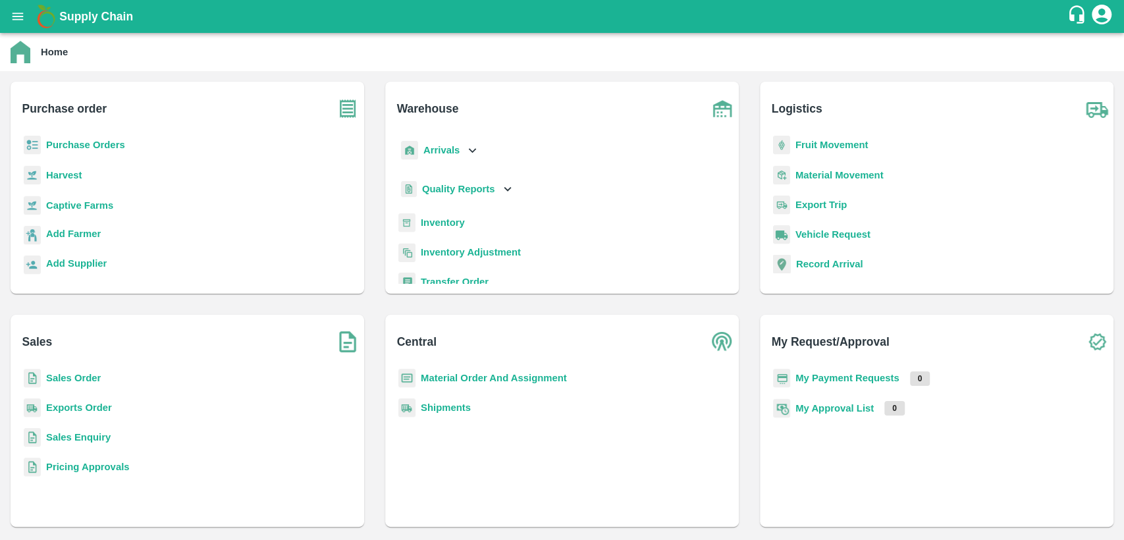
click at [477, 380] on b "Material Order And Assignment" at bounding box center [494, 378] width 146 height 11
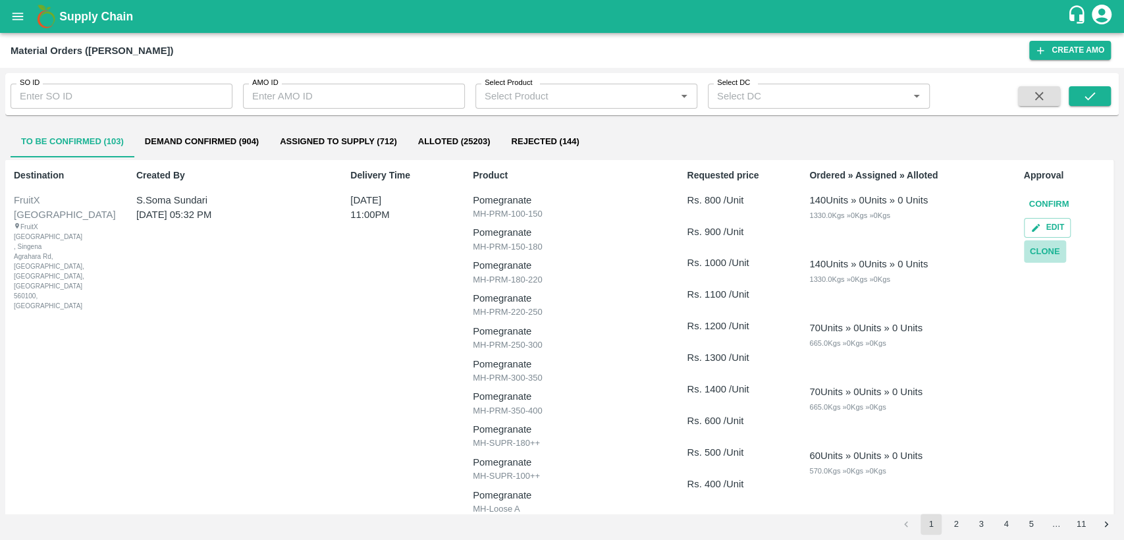
click at [1051, 252] on button "Clone" at bounding box center [1045, 251] width 42 height 23
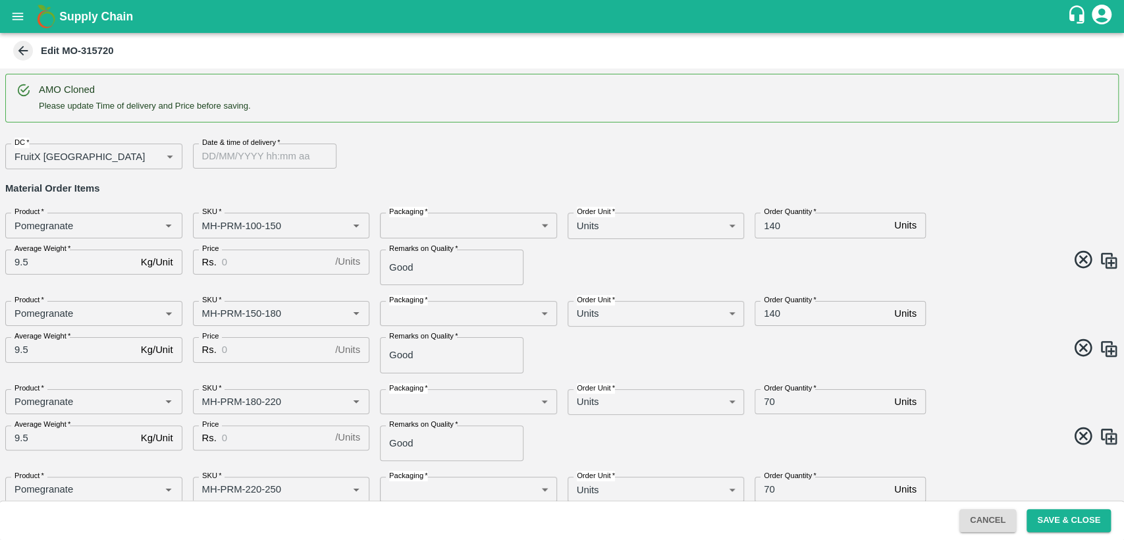
type input "Pomegranate"
type input "MH-PRM-100-150"
type input "Pomegranate"
type input "MH-PRM-150-180"
type input "Pomegranate"
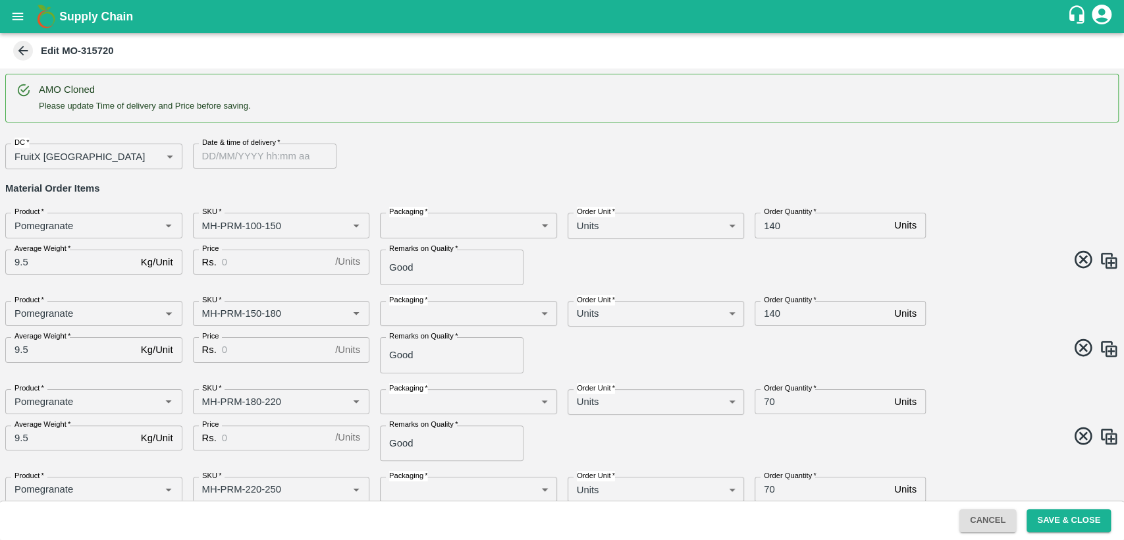
type input "MH-PRM-180-220"
type input "Pomegranate"
type input "MH-PRM-220-250"
type input "Pomegranate"
type input "MH-PRM-250-300"
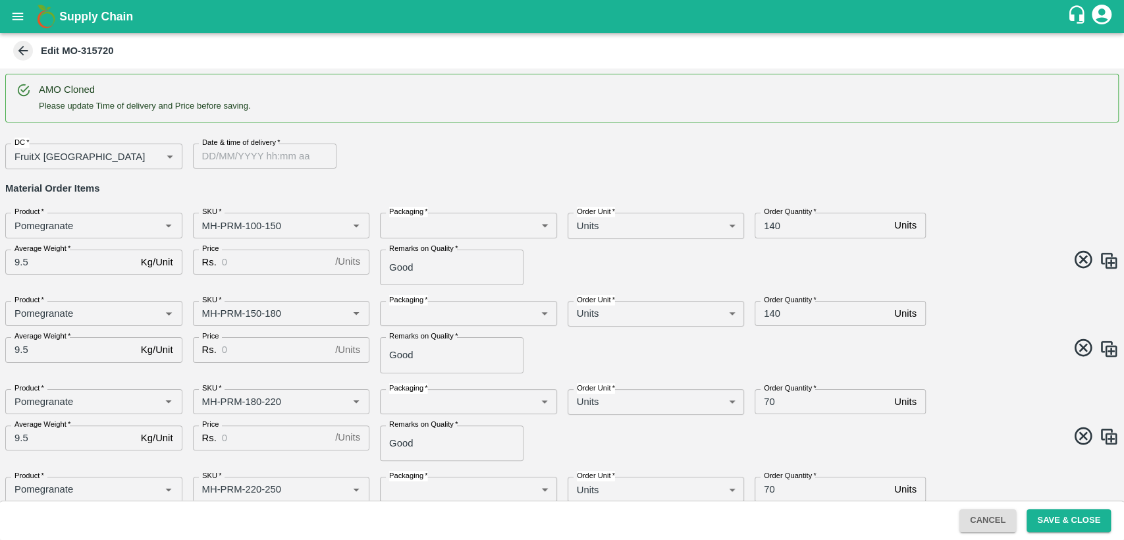
type input "Pomegranate"
type input "MH-PRM-300-350"
type input "Pomegranate"
type input "MH-PRM-350-400"
type input "Pomegranate"
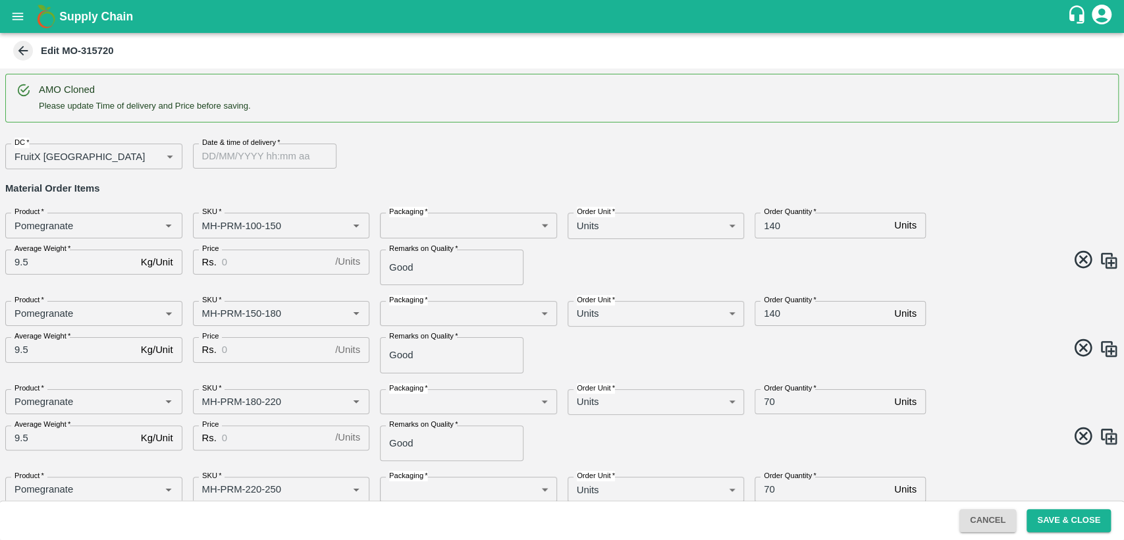
type input "MH-SUPR-180++"
type input "Pomegranate"
type input "MH-SUPR-100++"
type input "Pomegranate"
type input "MH-Loose A"
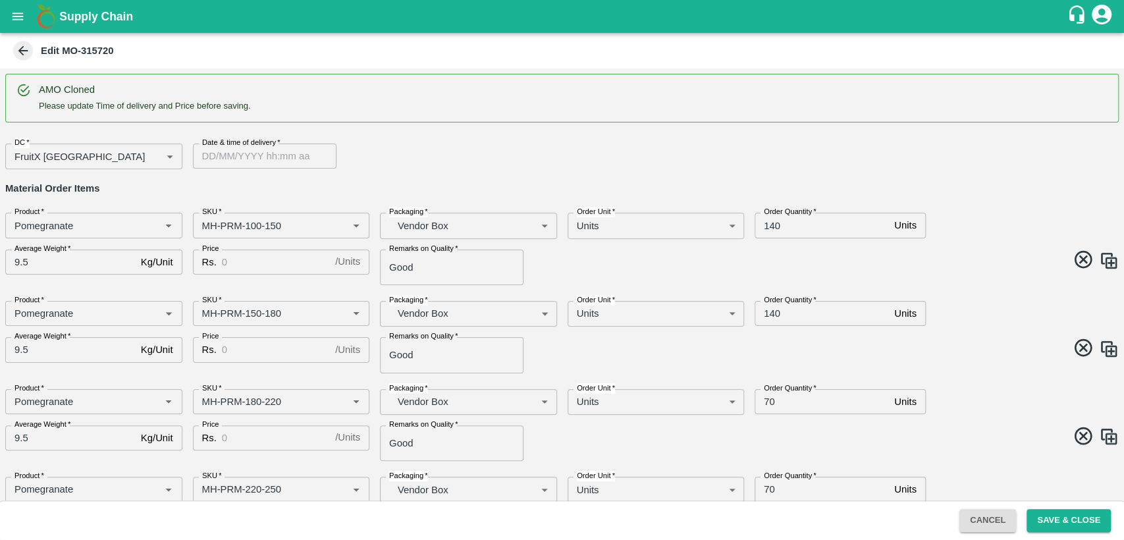
type input "DD/MM/YYYY hh:mm aa"
click at [245, 157] on input "DD/MM/YYYY hh:mm aa" at bounding box center [260, 156] width 134 height 25
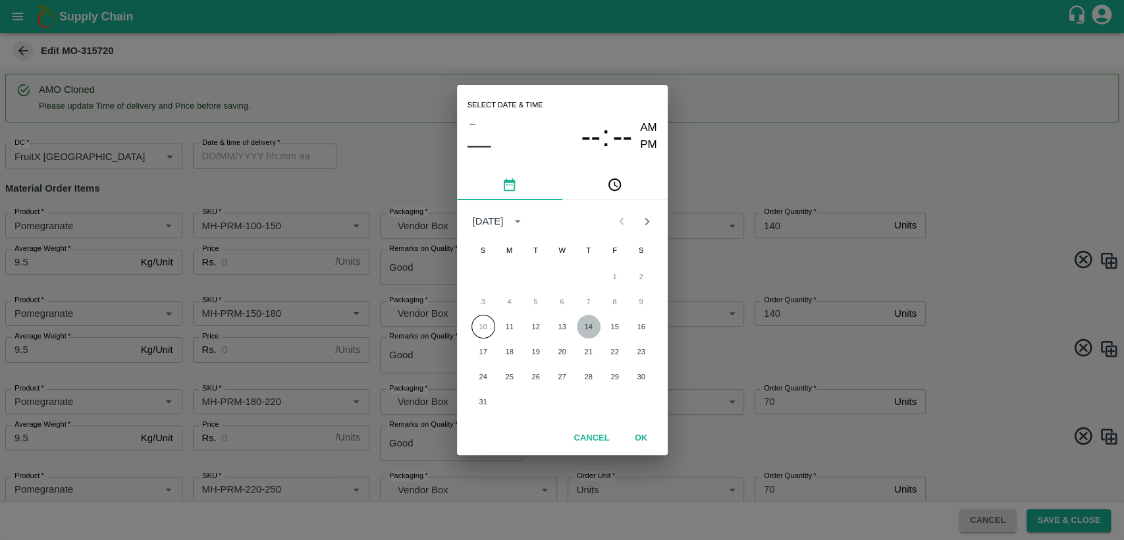
click at [592, 327] on button "14" at bounding box center [589, 327] width 24 height 24
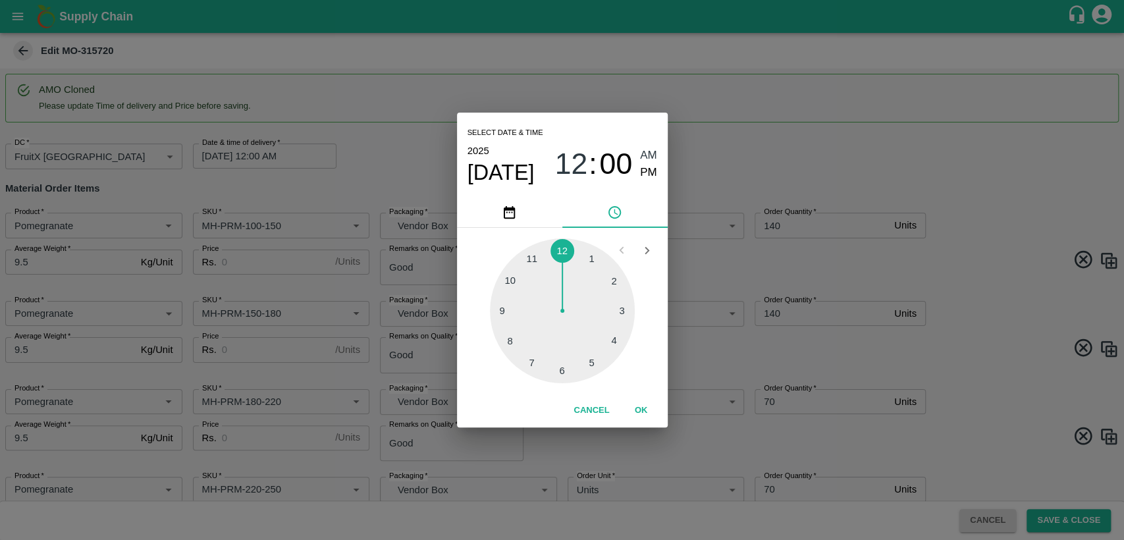
click at [533, 254] on div at bounding box center [562, 310] width 145 height 145
click at [656, 172] on span "PM" at bounding box center [648, 173] width 17 height 18
type input "[DATE] 11:00 PM"
click at [647, 407] on button "OK" at bounding box center [641, 410] width 42 height 23
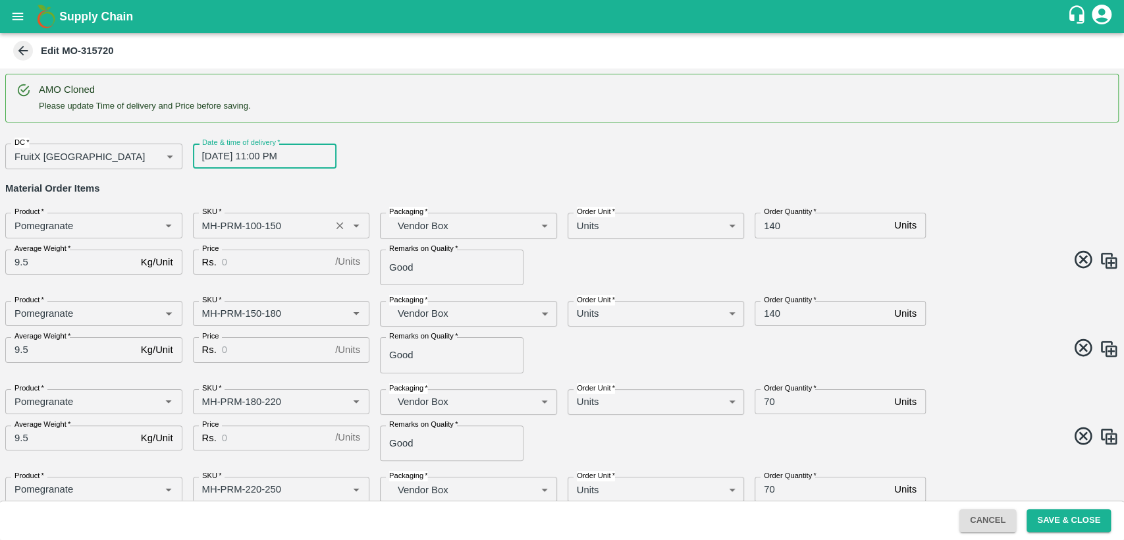
click at [209, 225] on input "SKU   *" at bounding box center [262, 225] width 130 height 17
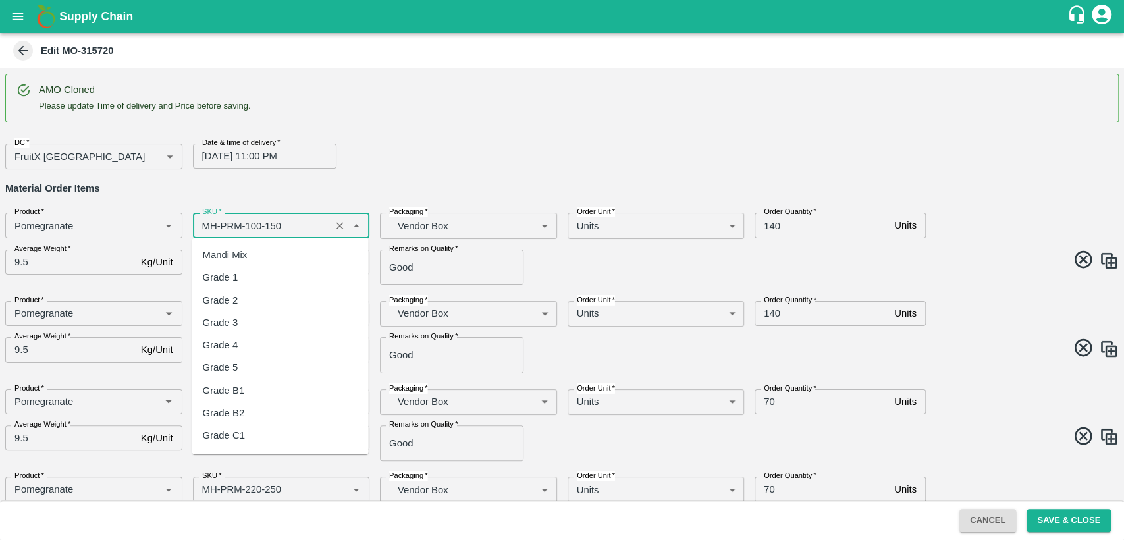
click at [209, 225] on input "SKU   *" at bounding box center [262, 225] width 130 height 17
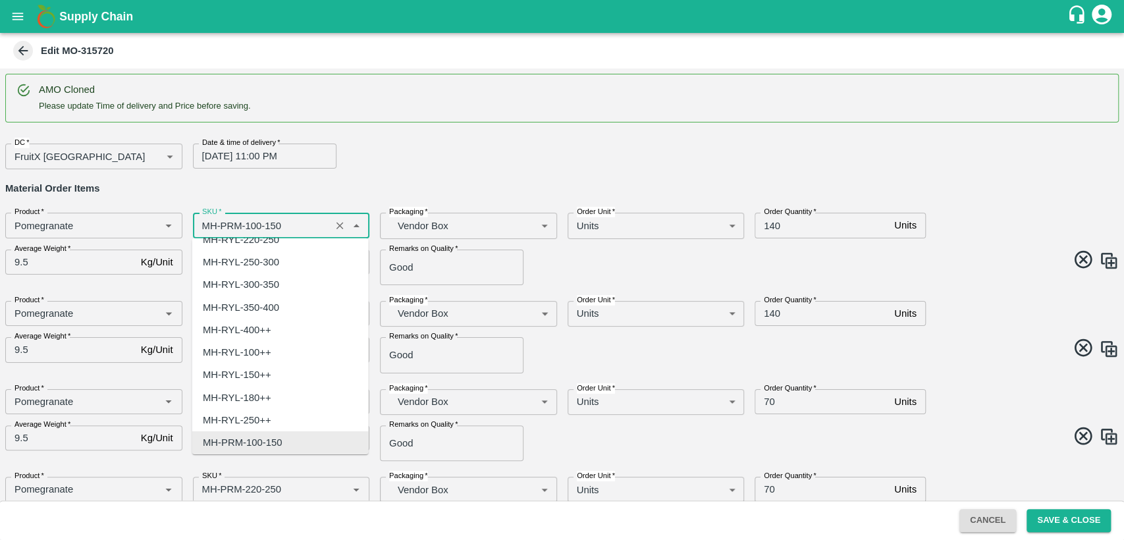
click at [209, 225] on input "SKU   *" at bounding box center [262, 225] width 130 height 17
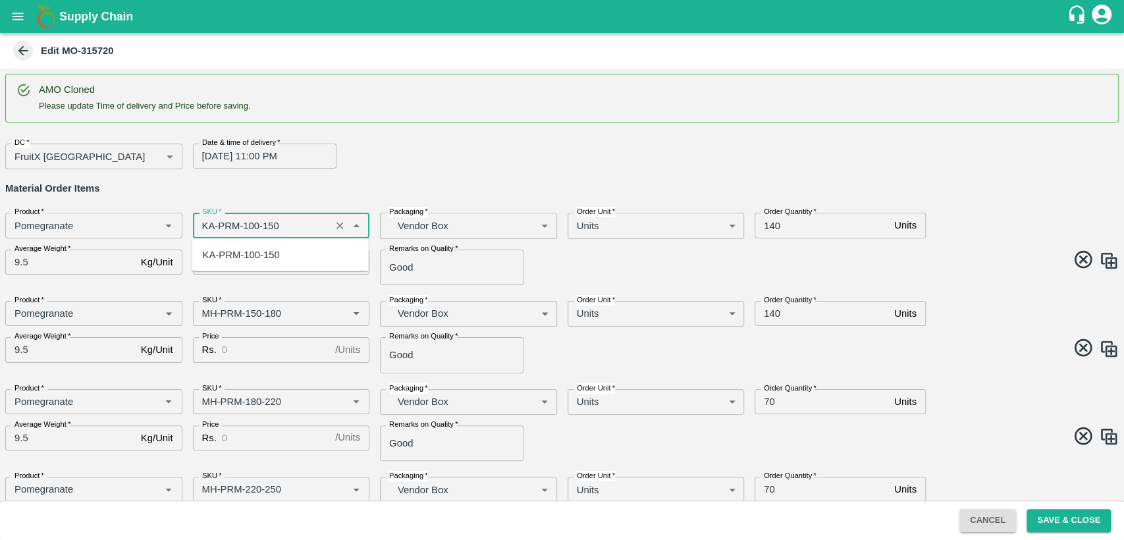
click at [227, 254] on div "KA-PRM-100-150" at bounding box center [241, 255] width 77 height 14
type input "KA-PRM-100-150"
click at [241, 254] on input "Price" at bounding box center [276, 262] width 108 height 25
type input "800"
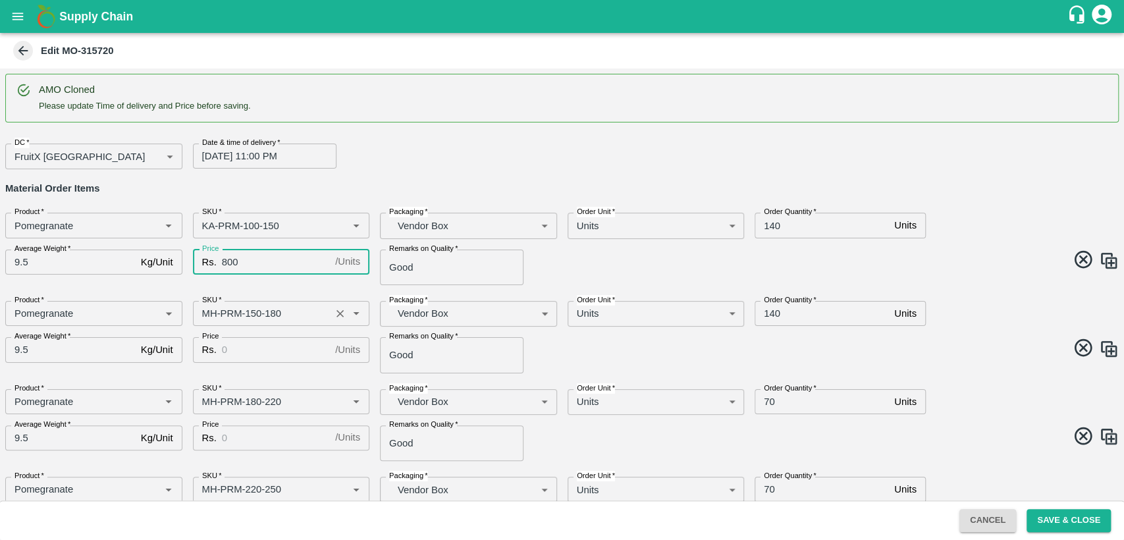
click at [207, 312] on input "SKU   *" at bounding box center [262, 313] width 130 height 17
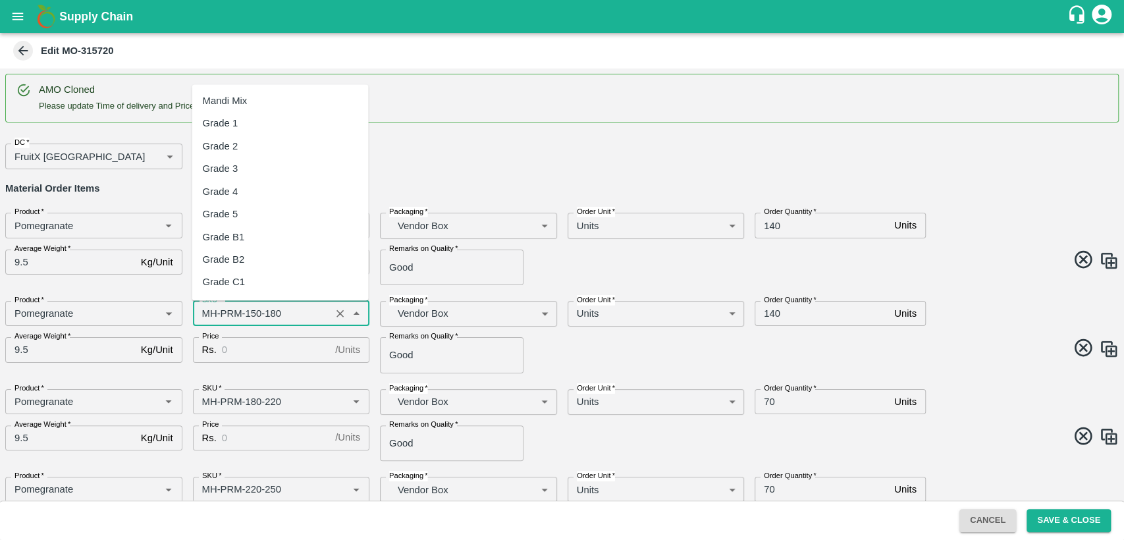
scroll to position [783, 0]
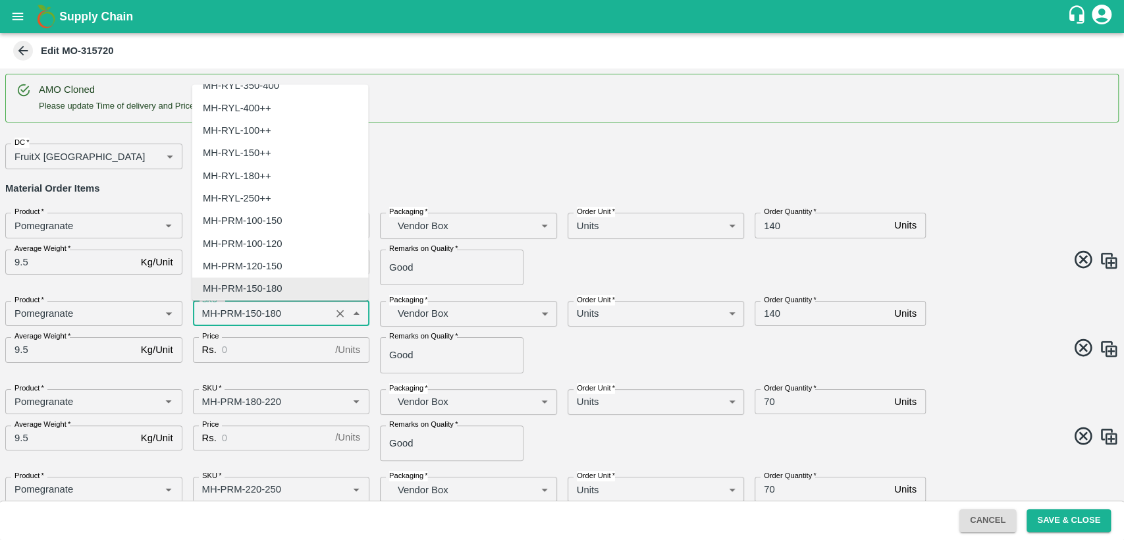
click at [207, 312] on input "SKU   *" at bounding box center [262, 313] width 130 height 17
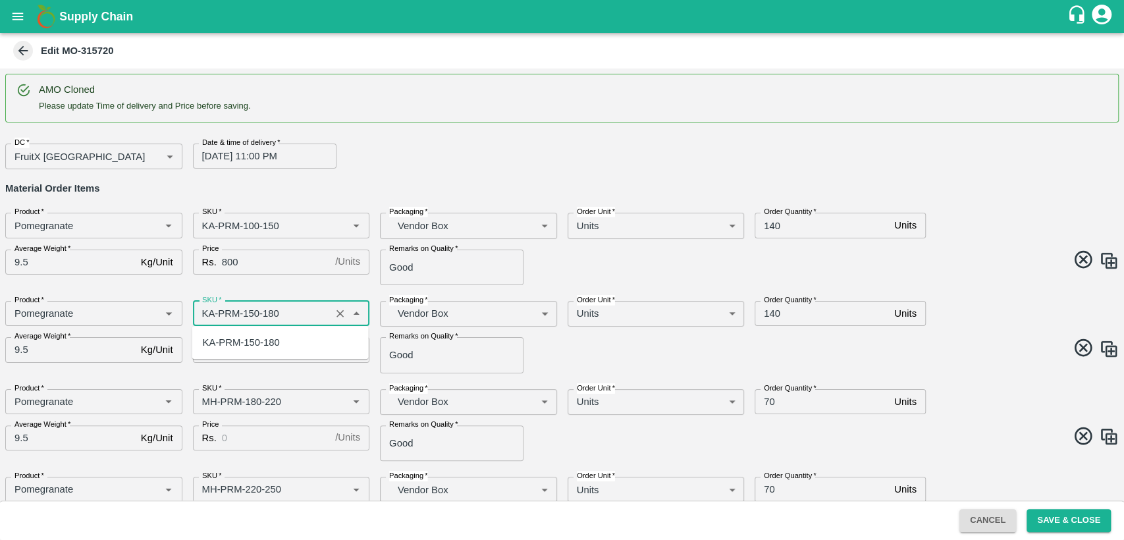
click at [250, 348] on div "KA-PRM-150-180" at bounding box center [241, 342] width 77 height 14
type input "KA-PRM-150-180"
click at [250, 346] on input "Price" at bounding box center [276, 349] width 108 height 25
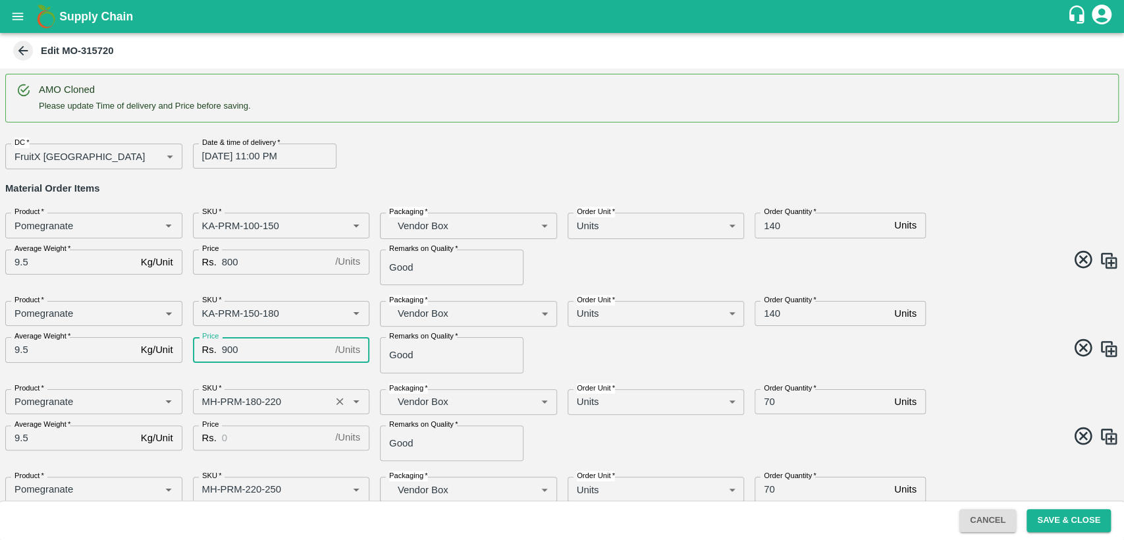
type input "900"
click at [208, 402] on input "SKU   *" at bounding box center [262, 401] width 130 height 17
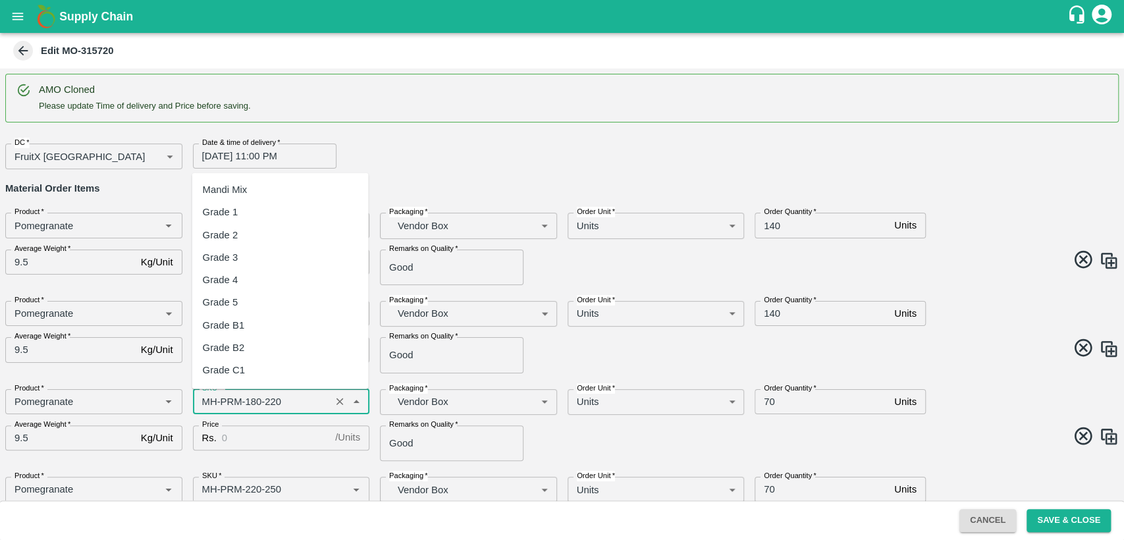
scroll to position [805, 0]
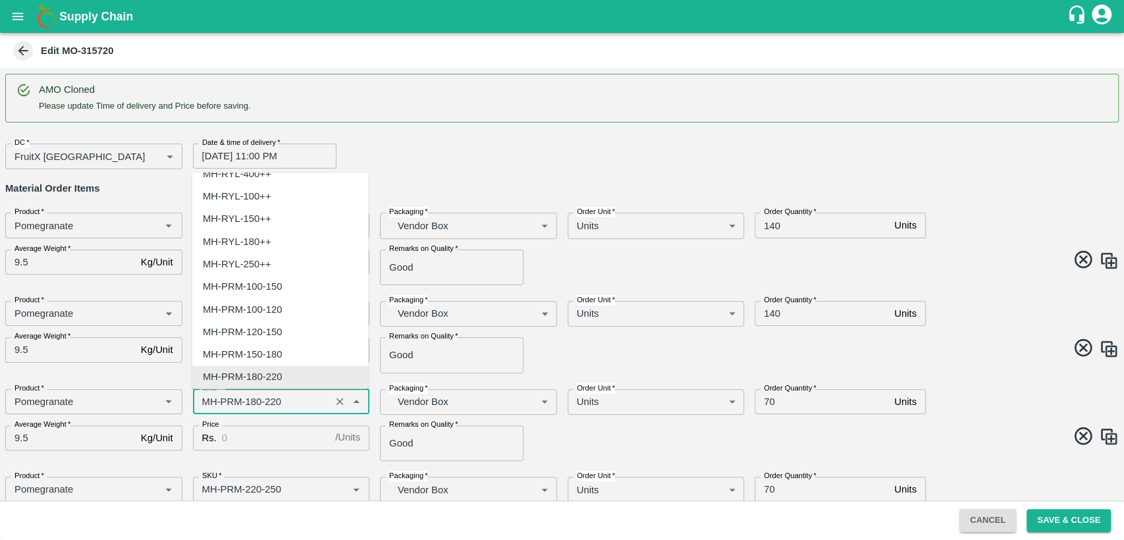
click at [208, 402] on input "SKU   *" at bounding box center [262, 401] width 130 height 17
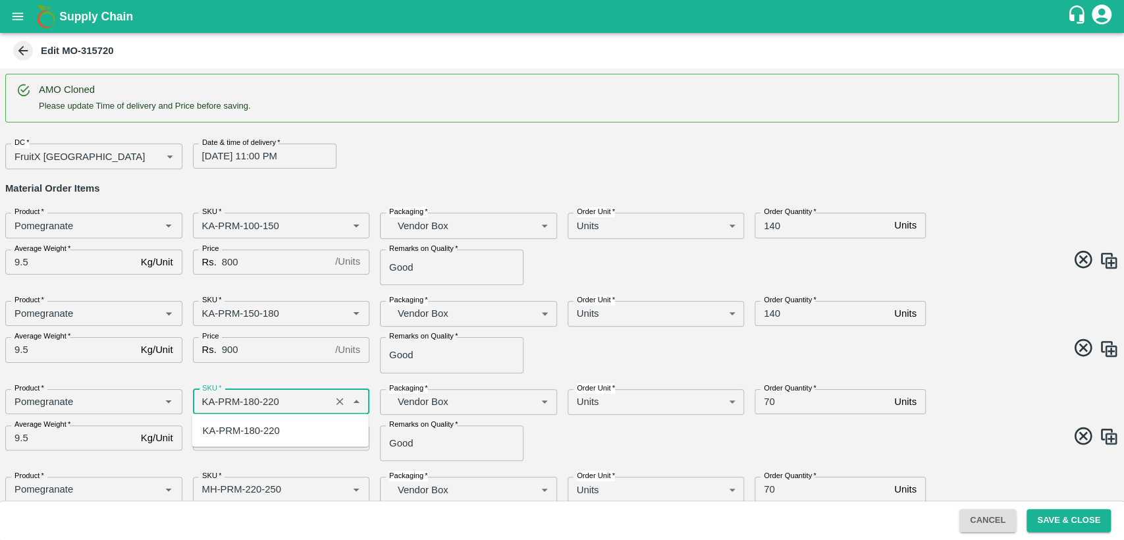
click at [232, 431] on div "KA-PRM-180-220" at bounding box center [241, 430] width 77 height 14
type input "KA-PRM-180-220"
click at [242, 446] on input "Price" at bounding box center [276, 437] width 108 height 25
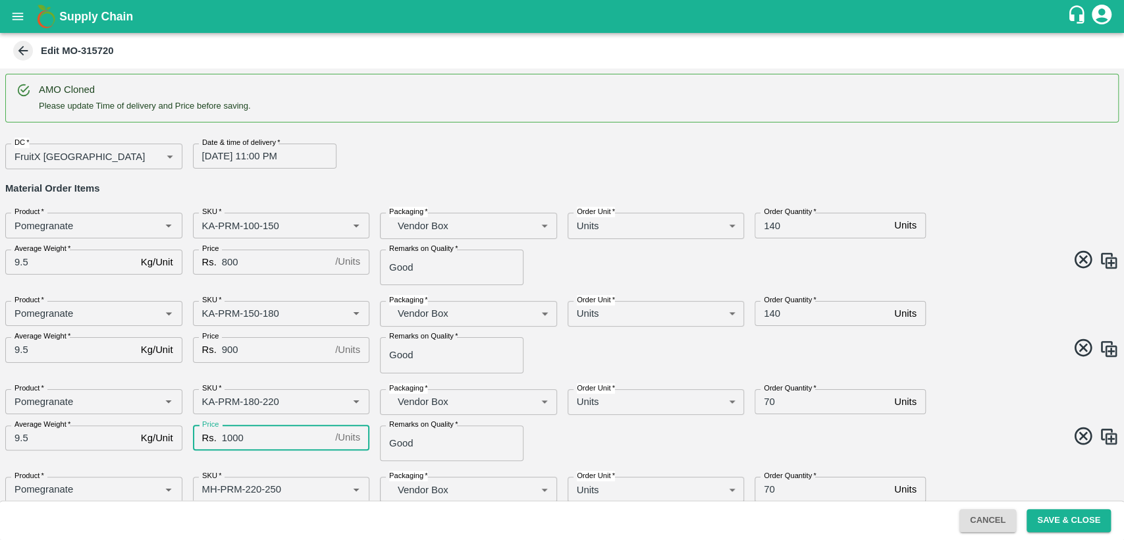
type input "1000"
click at [551, 439] on div "Remarks on Quality   * Good Remarks on Quality" at bounding box center [463, 438] width 188 height 46
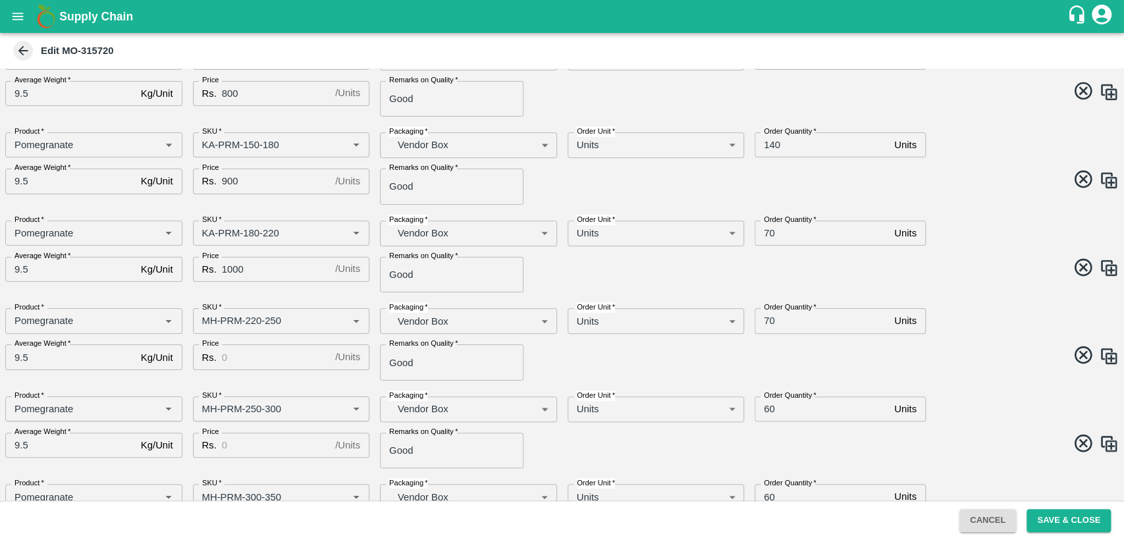
scroll to position [7, 0]
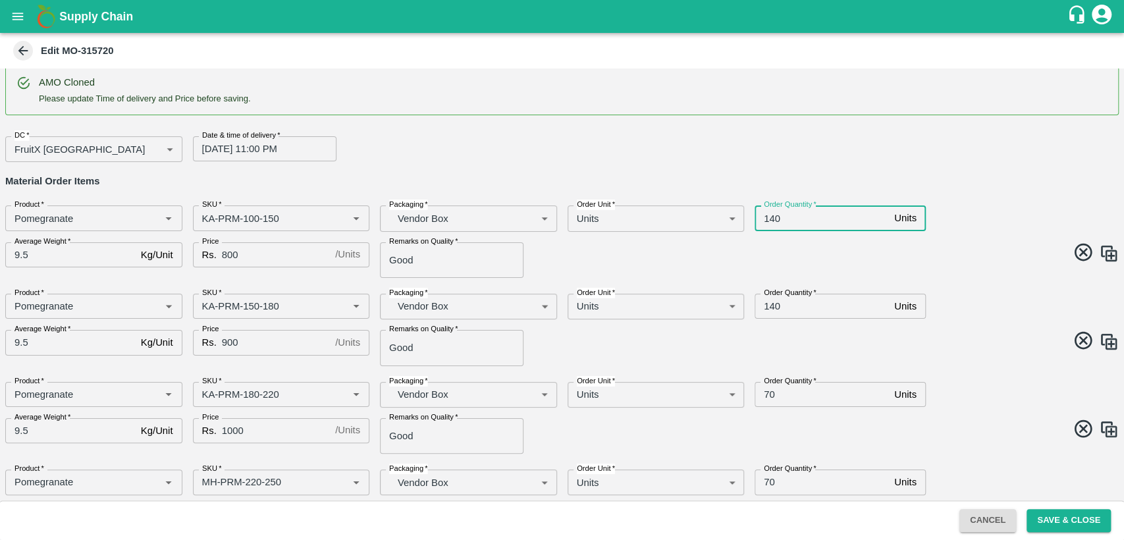
click at [766, 217] on input "140" at bounding box center [822, 217] width 134 height 25
type input "40"
click at [772, 308] on input "140" at bounding box center [822, 306] width 134 height 25
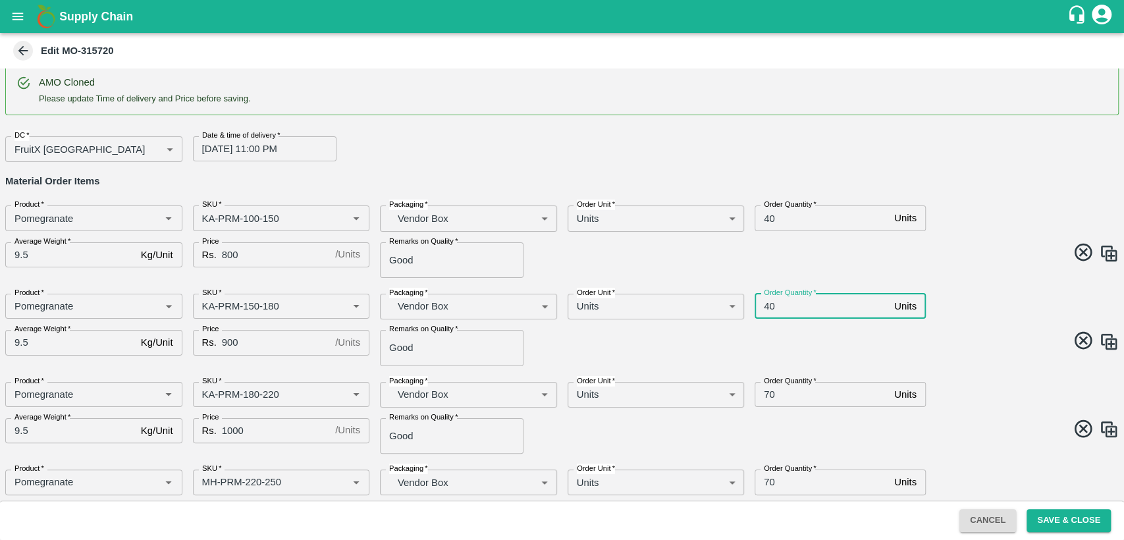
type input "40"
click at [770, 396] on input "70" at bounding box center [822, 394] width 134 height 25
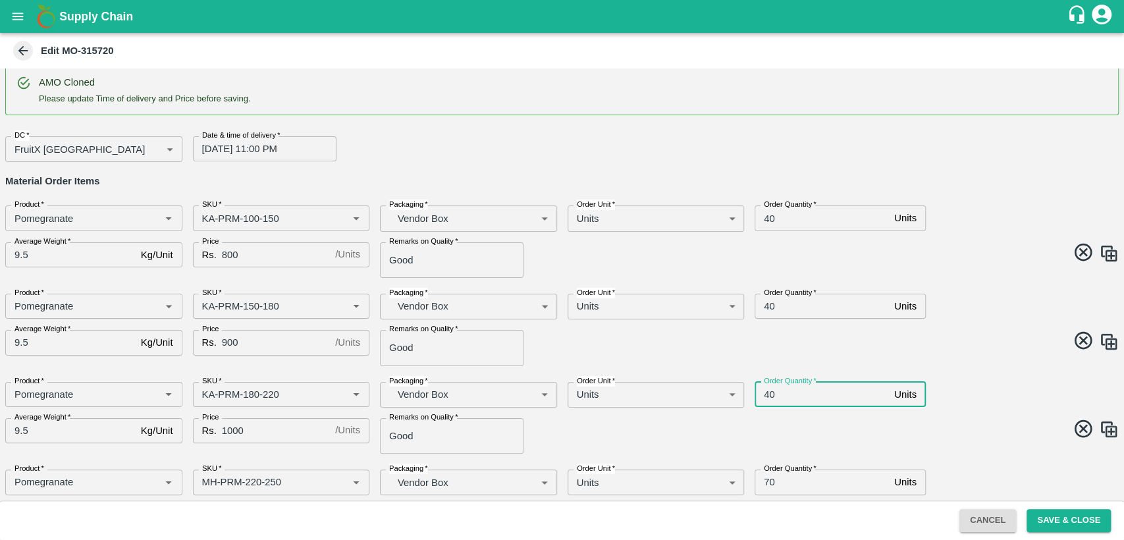
type input "40"
click at [710, 358] on div "Product   * Product   * SKU   * SKU   * Packaging   * Vendor Box BOM/276 Packag…" at bounding box center [557, 324] width 1124 height 83
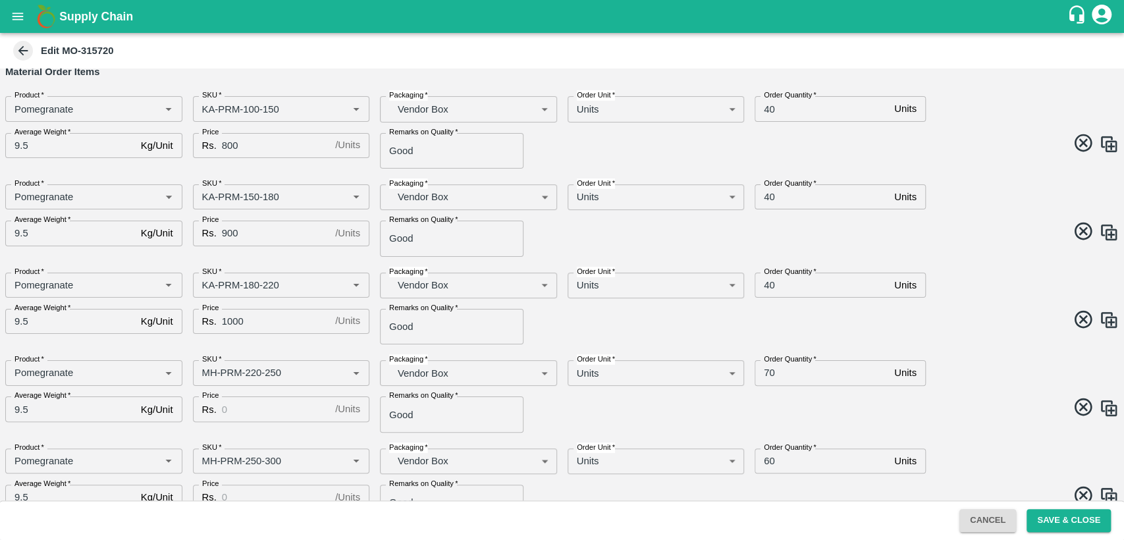
scroll to position [121, 0]
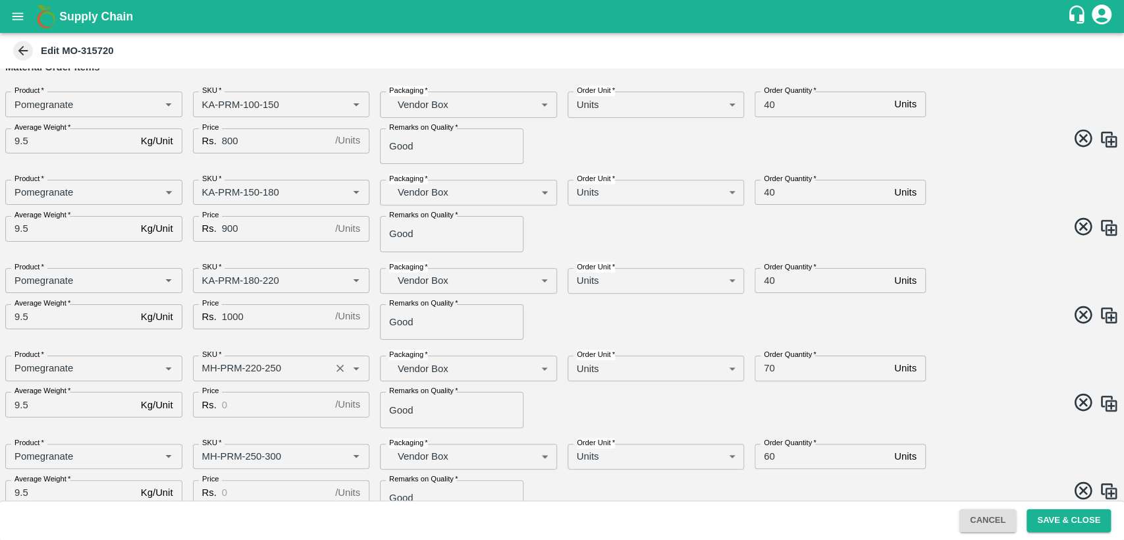
click at [205, 369] on input "SKU   *" at bounding box center [262, 368] width 130 height 17
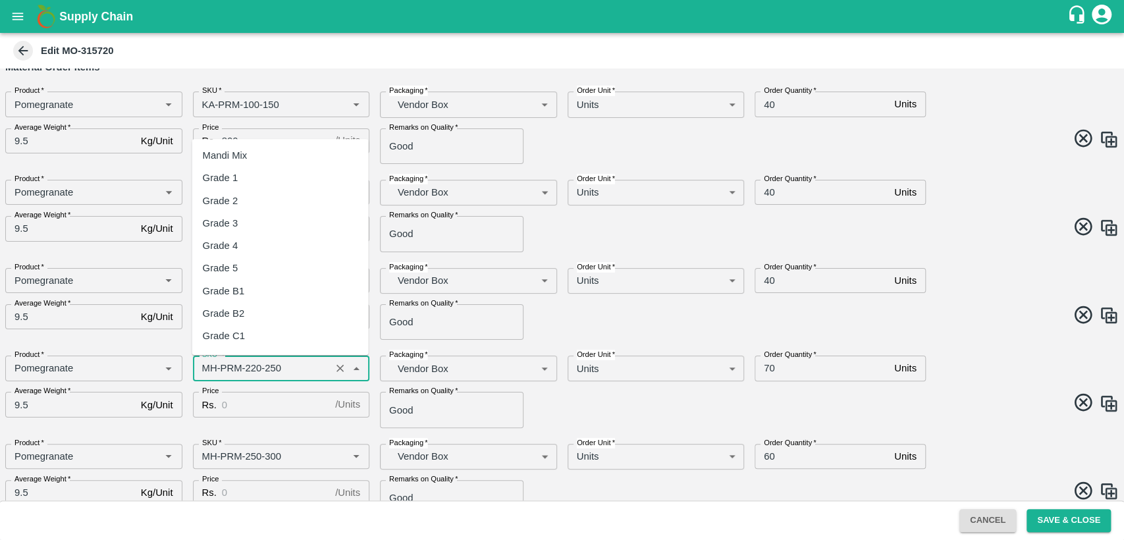
scroll to position [850, 0]
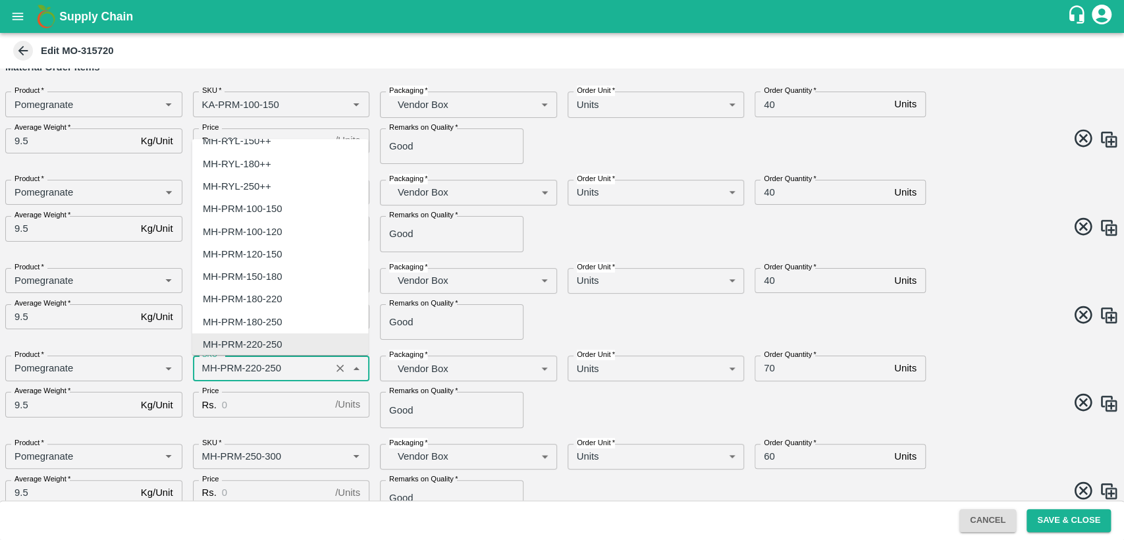
click at [205, 369] on input "SKU   *" at bounding box center [262, 368] width 130 height 17
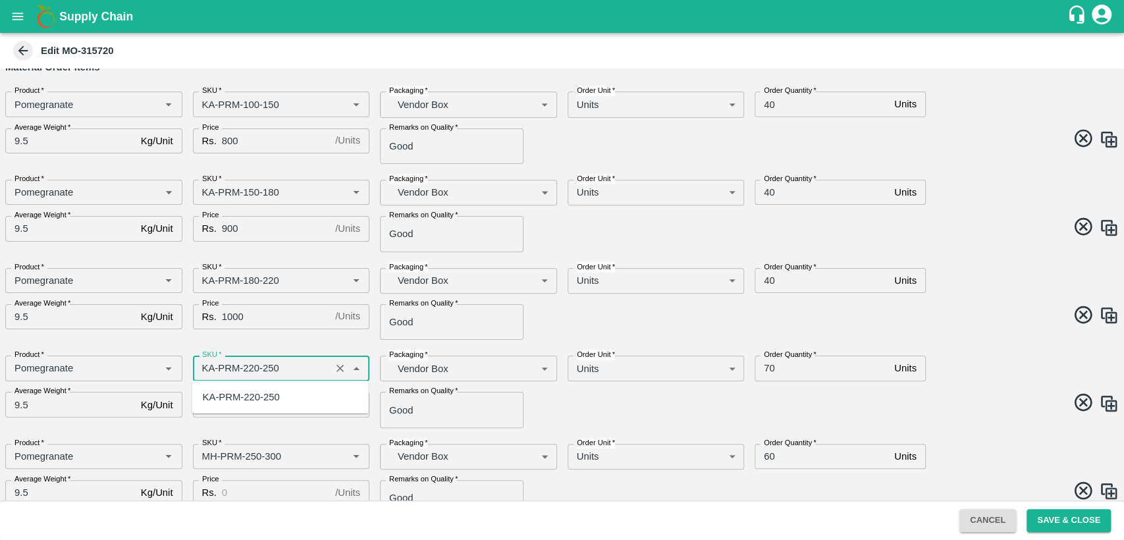
click at [223, 397] on div "KA-PRM-220-250" at bounding box center [241, 397] width 77 height 14
type input "KA-PRM-220-250"
click at [236, 406] on input "Price" at bounding box center [276, 404] width 108 height 25
type input "1100"
click at [767, 367] on input "70" at bounding box center [822, 368] width 134 height 25
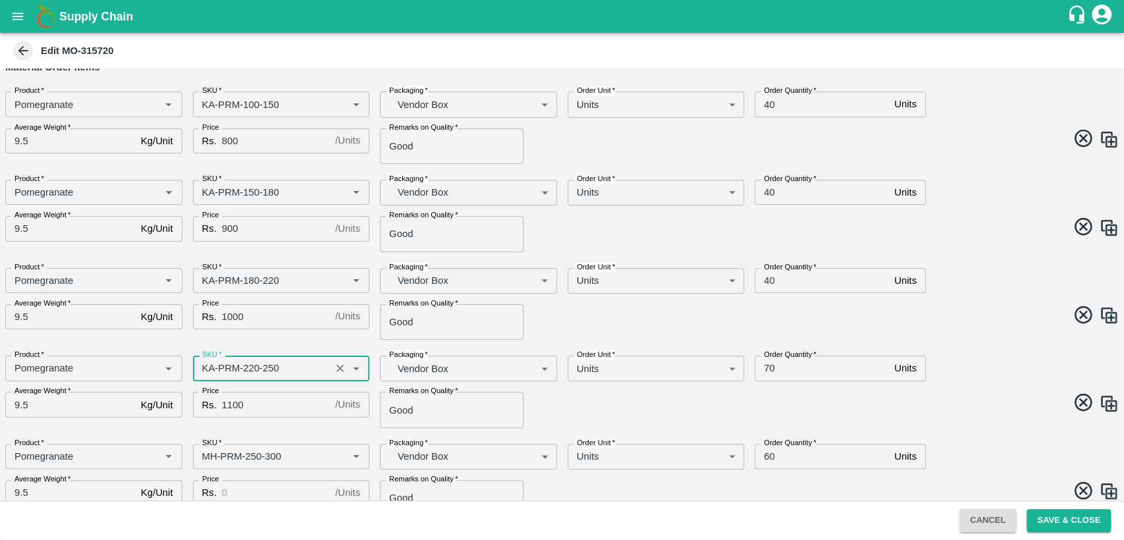
click at [767, 367] on input "70" at bounding box center [822, 368] width 134 height 25
type input "40"
click at [201, 456] on input "SKU   *" at bounding box center [262, 456] width 130 height 17
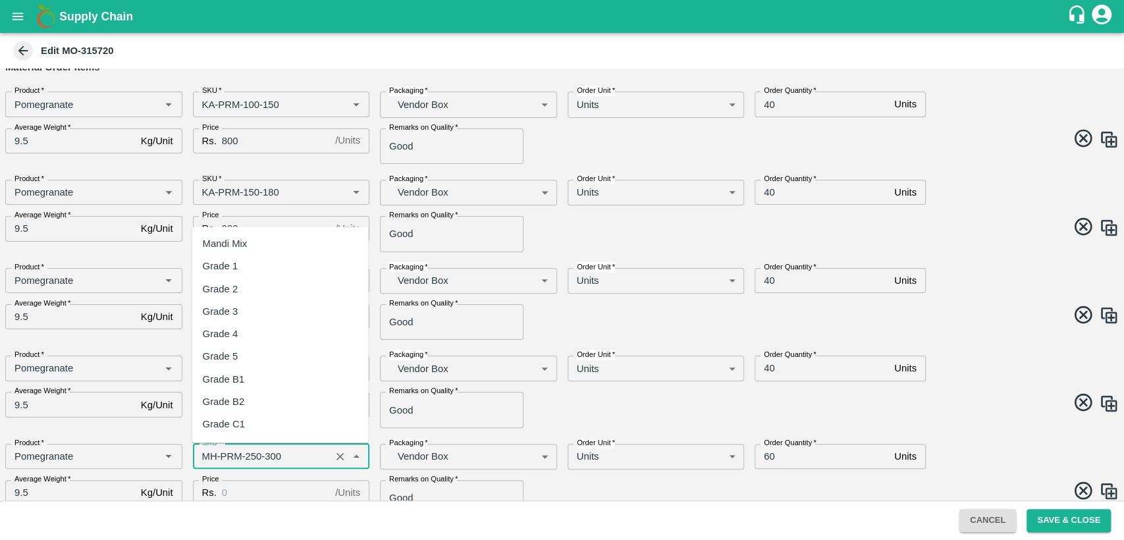
scroll to position [873, 0]
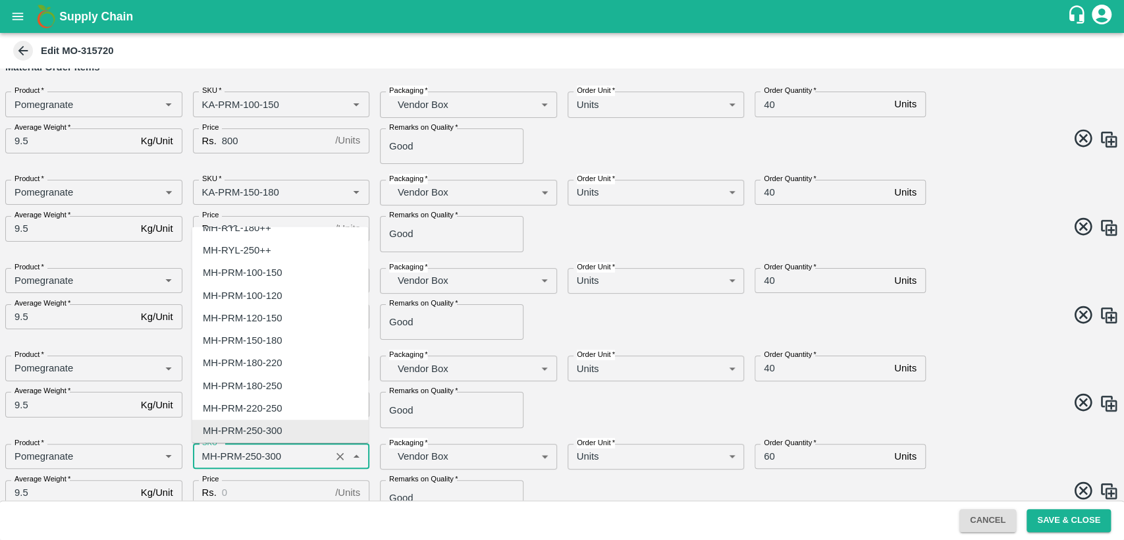
click at [205, 456] on input "SKU   *" at bounding box center [262, 456] width 130 height 17
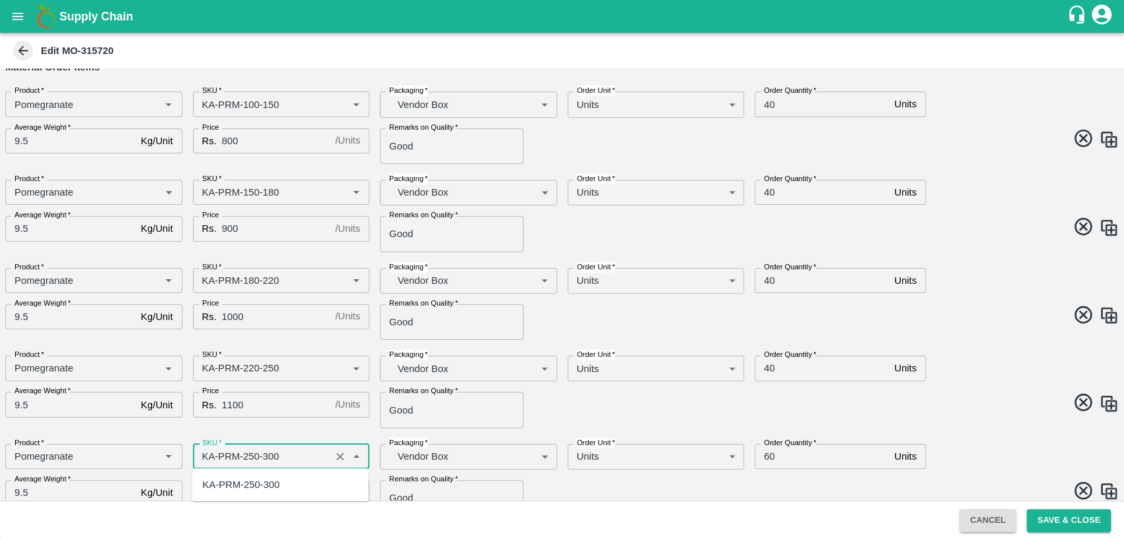
click at [231, 482] on div "KA-PRM-250-300" at bounding box center [241, 484] width 77 height 14
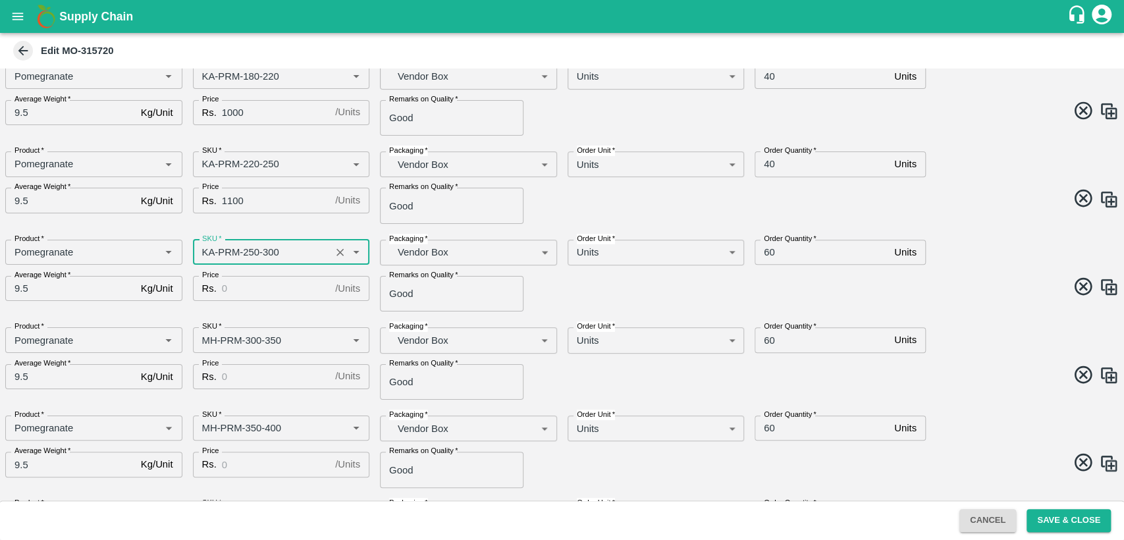
scroll to position [329, 0]
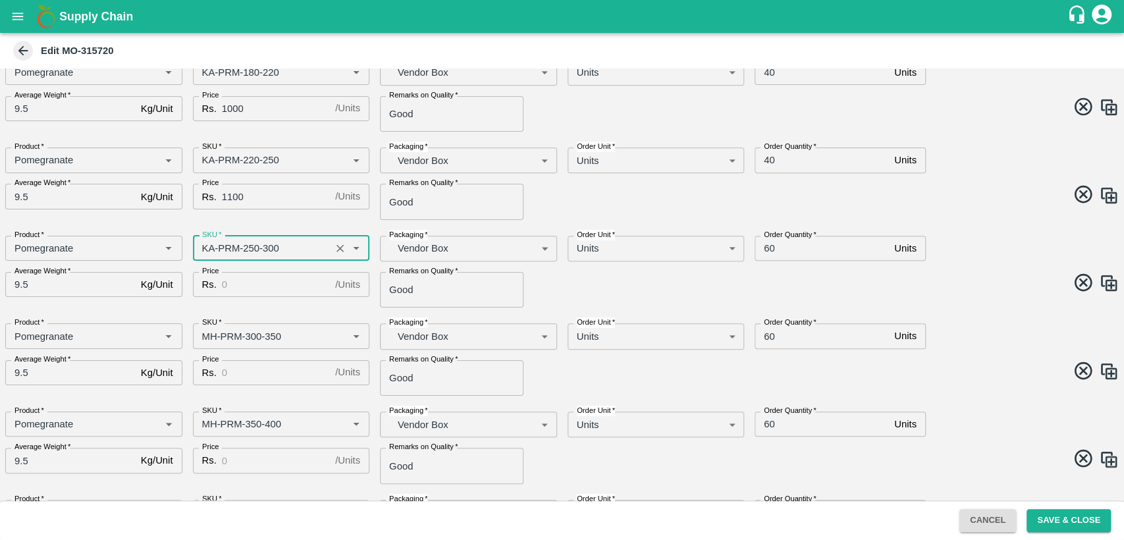
type input "KA-PRM-250-300"
click at [263, 286] on input "Price" at bounding box center [276, 284] width 108 height 25
type input "1200"
click at [765, 249] on input "60" at bounding box center [822, 248] width 134 height 25
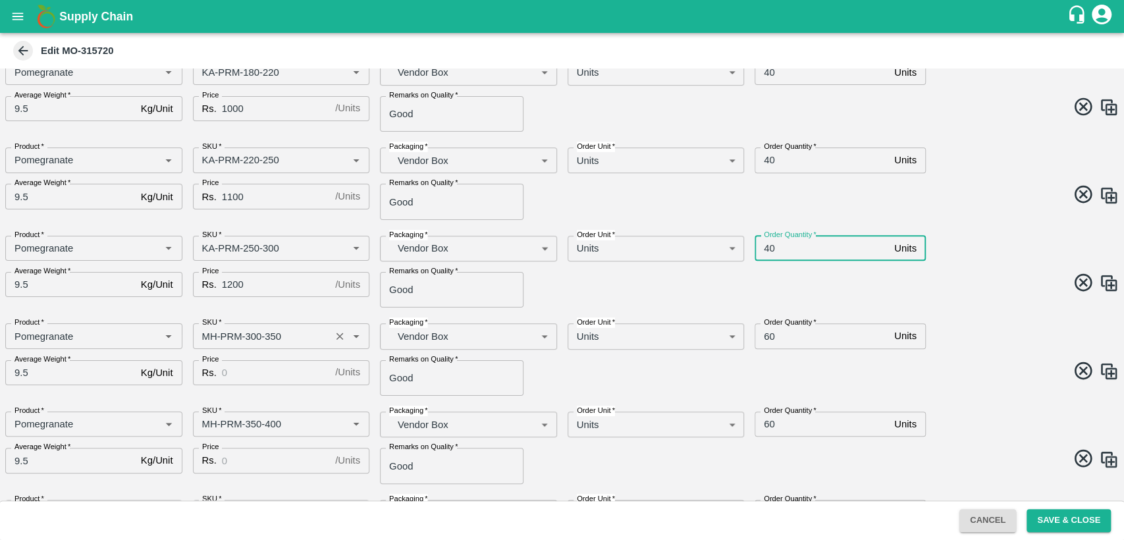
type input "40"
click at [205, 333] on input "SKU   *" at bounding box center [262, 335] width 130 height 17
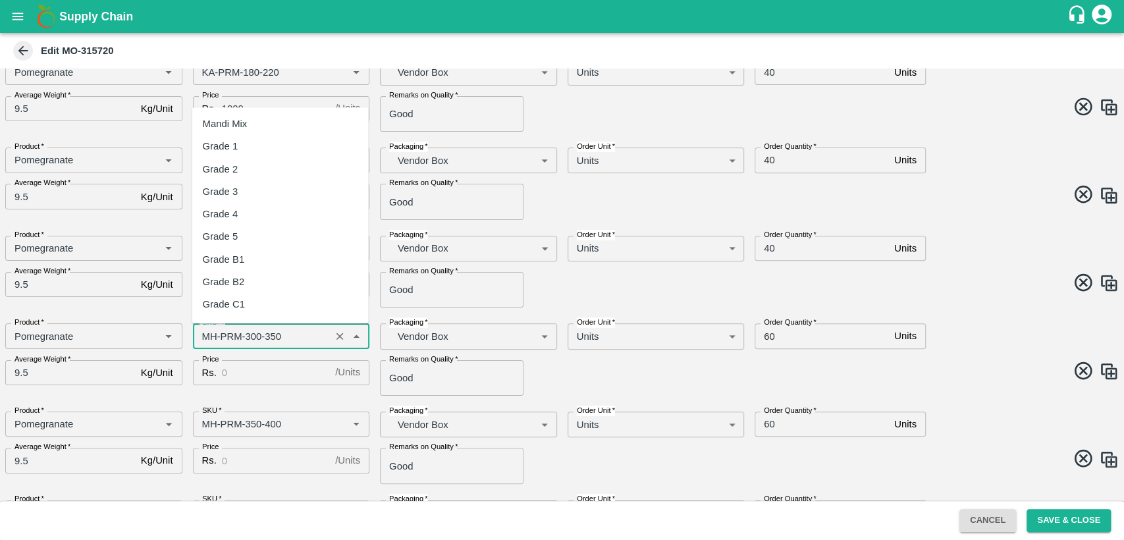
scroll to position [896, 0]
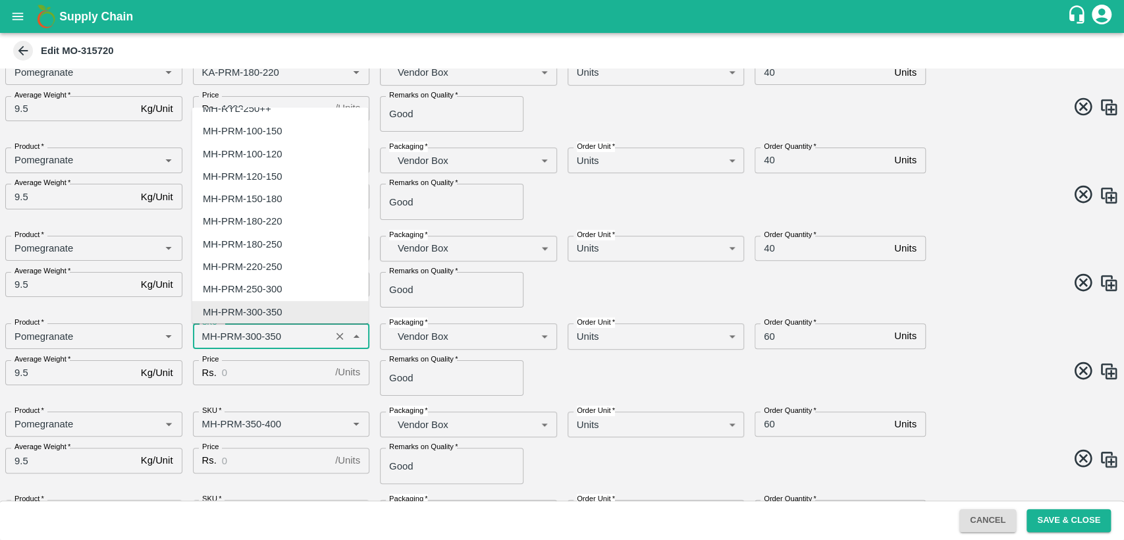
click at [205, 333] on input "SKU   *" at bounding box center [262, 335] width 130 height 17
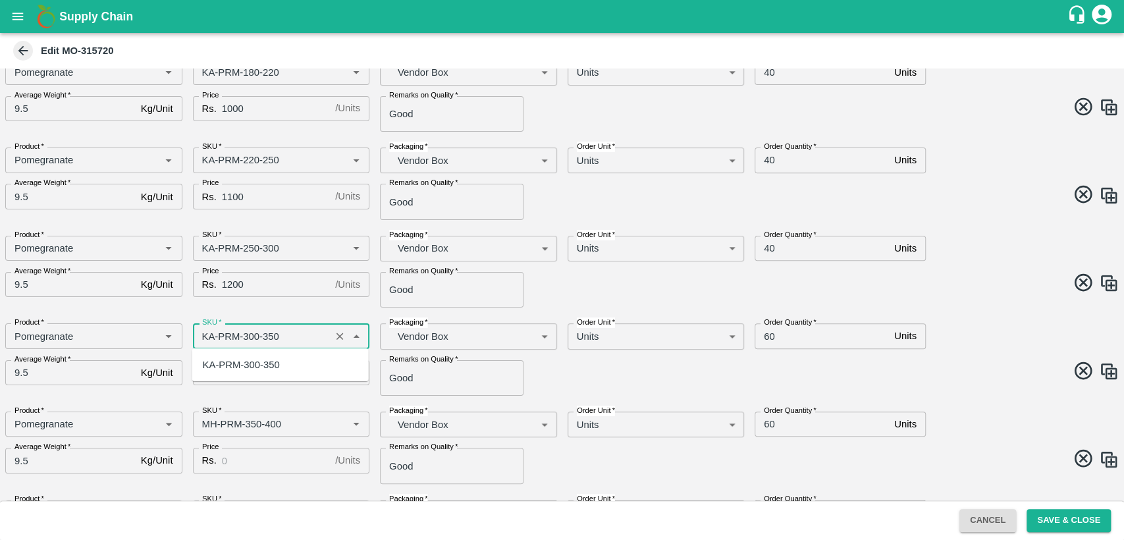
click at [219, 362] on div "KA-PRM-300-350" at bounding box center [241, 365] width 77 height 14
type input "KA-PRM-300-350"
click at [223, 379] on input "Price" at bounding box center [276, 372] width 108 height 25
type input "1300"
click at [210, 428] on input "SKU   *" at bounding box center [262, 424] width 130 height 17
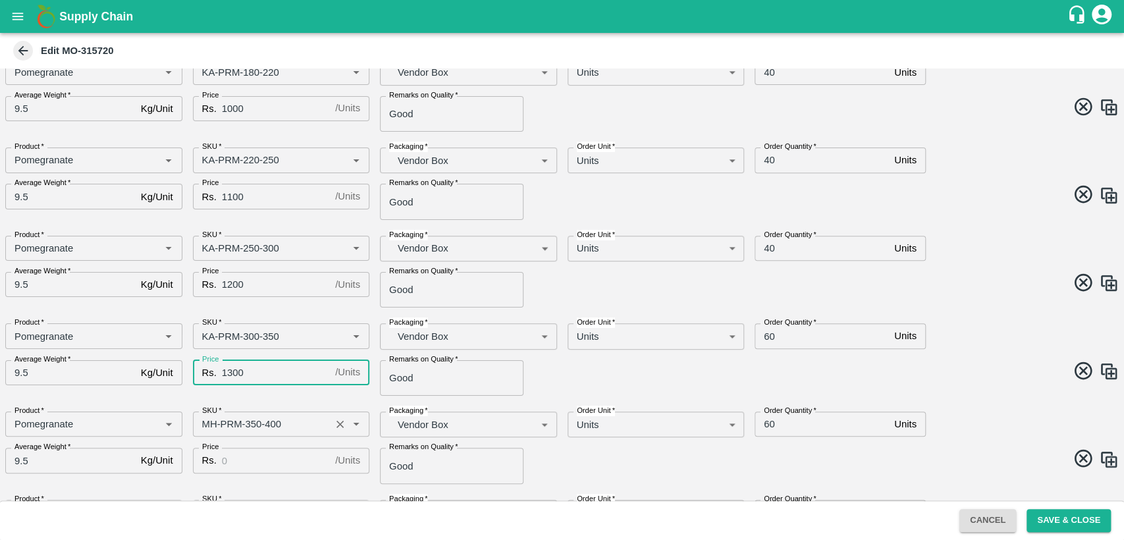
click at [210, 428] on input "SKU   *" at bounding box center [262, 424] width 130 height 17
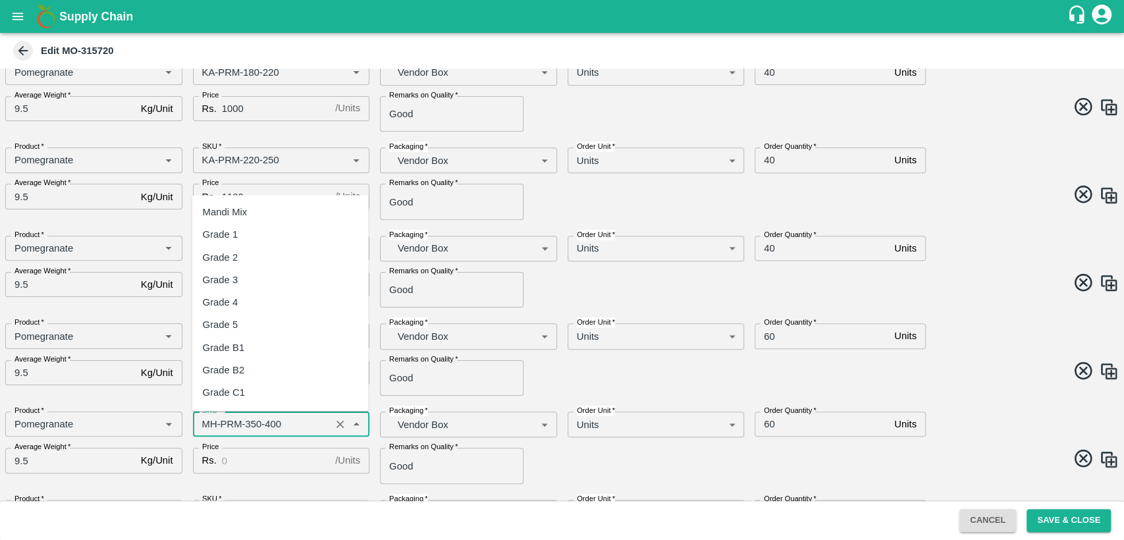
scroll to position [917, 0]
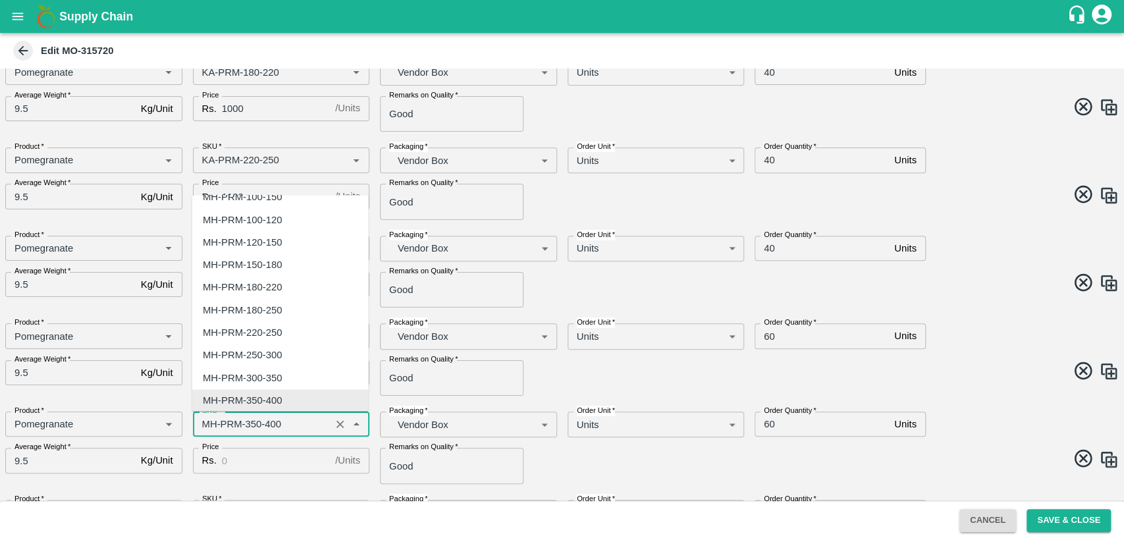
click at [210, 428] on input "SKU   *" at bounding box center [262, 424] width 130 height 17
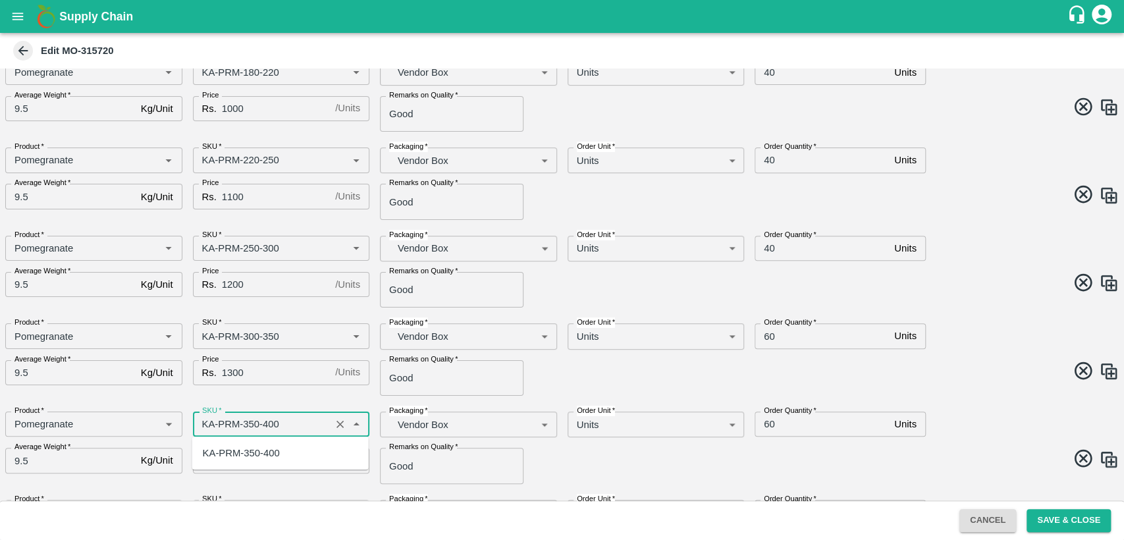
click at [229, 452] on div "KA-PRM-350-400" at bounding box center [241, 453] width 77 height 14
type input "KA-PRM-350-400"
click at [237, 467] on input "Price" at bounding box center [276, 460] width 108 height 25
type input "1400"
click at [949, 286] on span at bounding box center [838, 285] width 562 height 26
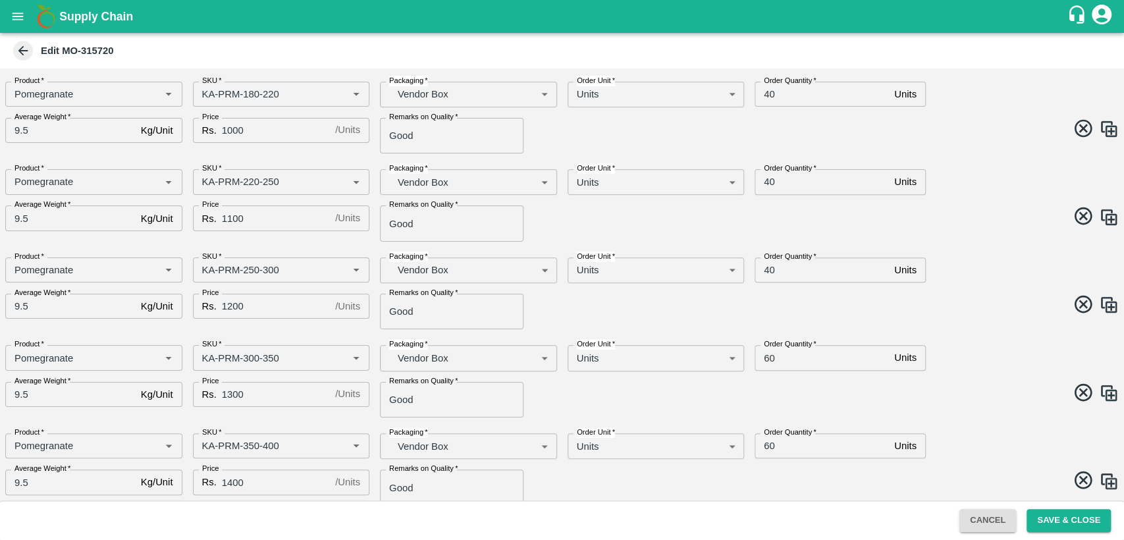
scroll to position [309, 0]
click at [771, 354] on input "60" at bounding box center [822, 356] width 134 height 25
click at [765, 356] on input "60" at bounding box center [822, 356] width 134 height 25
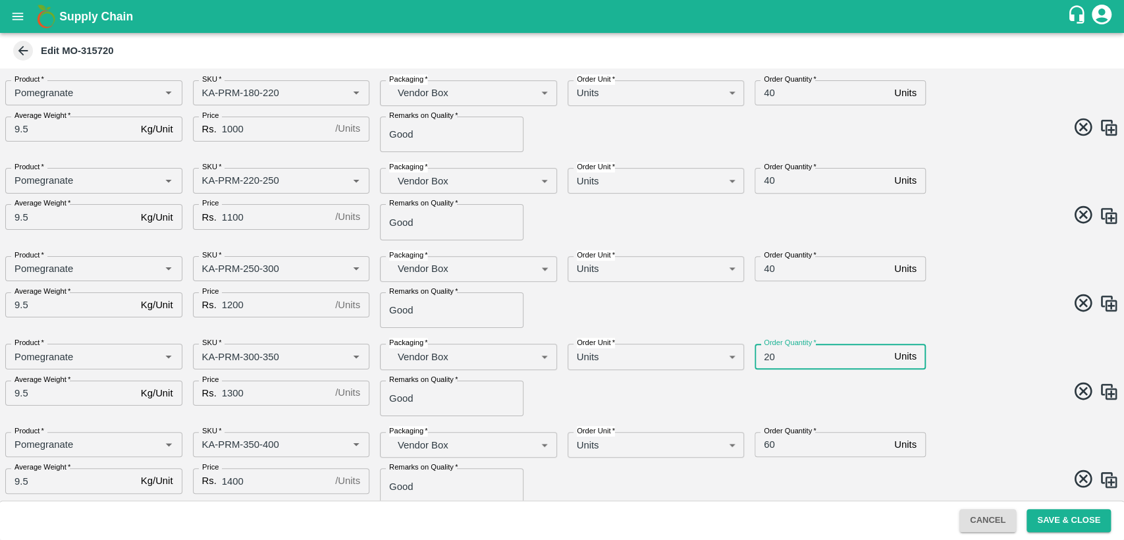
type input "20"
click at [825, 398] on span at bounding box center [838, 394] width 562 height 26
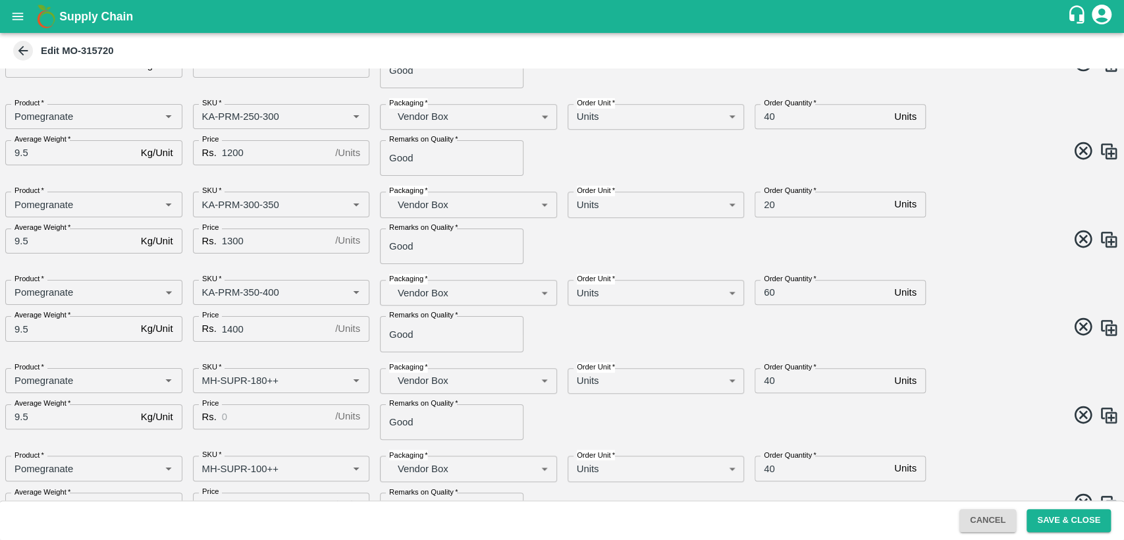
click at [763, 291] on input "60" at bounding box center [822, 292] width 134 height 25
type input "20"
click at [811, 323] on span at bounding box center [838, 329] width 562 height 26
click at [271, 421] on input "Price" at bounding box center [276, 416] width 108 height 25
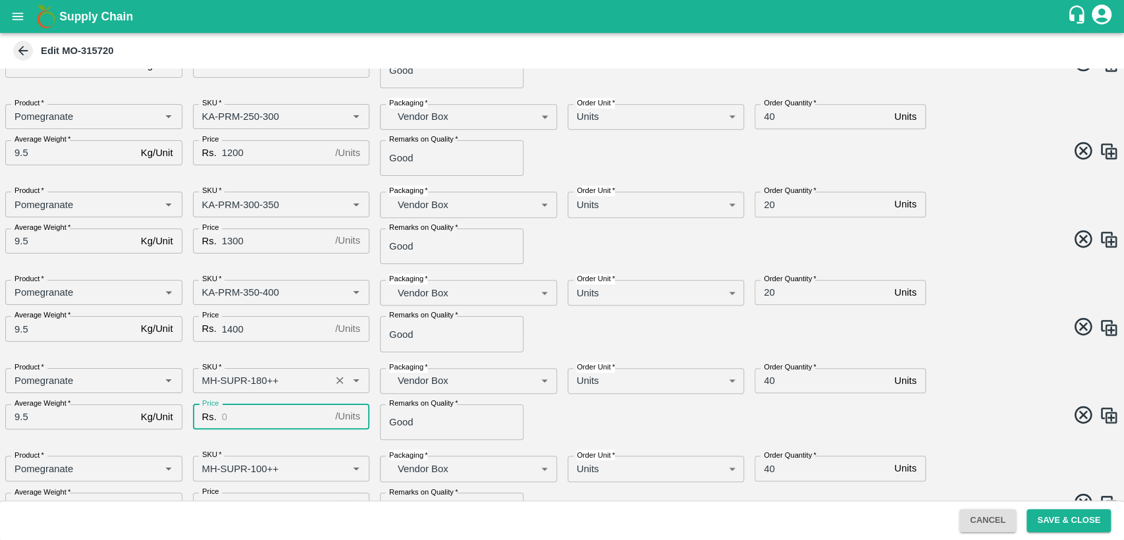
click at [209, 377] on input "SKU   *" at bounding box center [262, 380] width 130 height 17
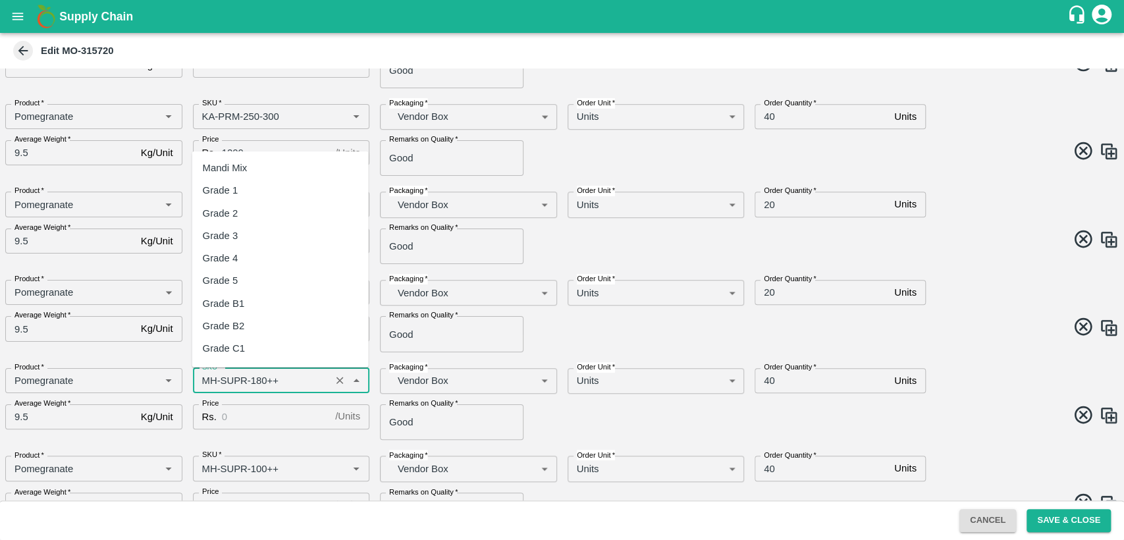
scroll to position [1347, 0]
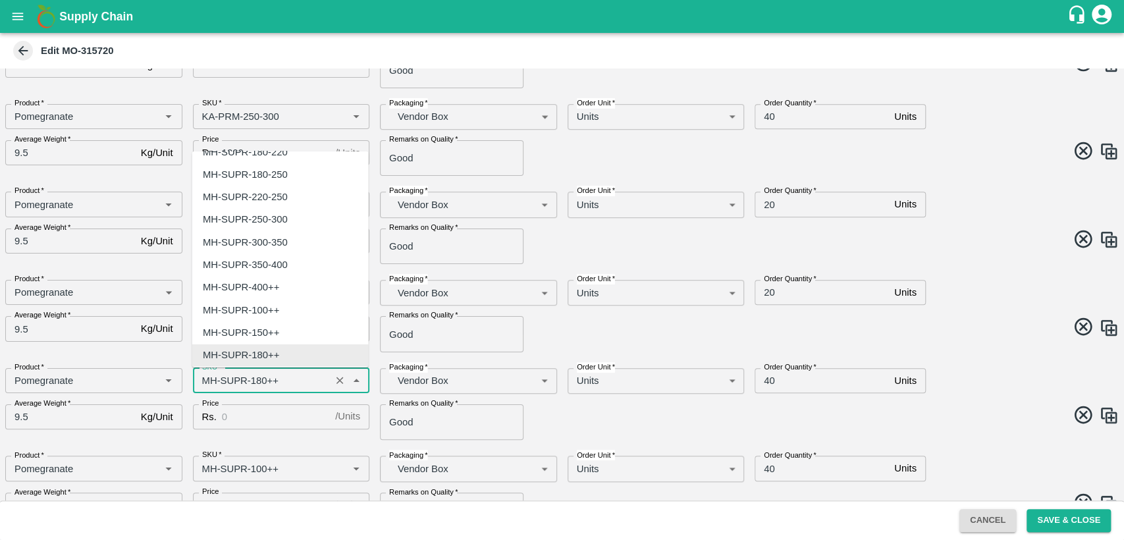
click at [209, 377] on input "SKU   *" at bounding box center [262, 380] width 130 height 17
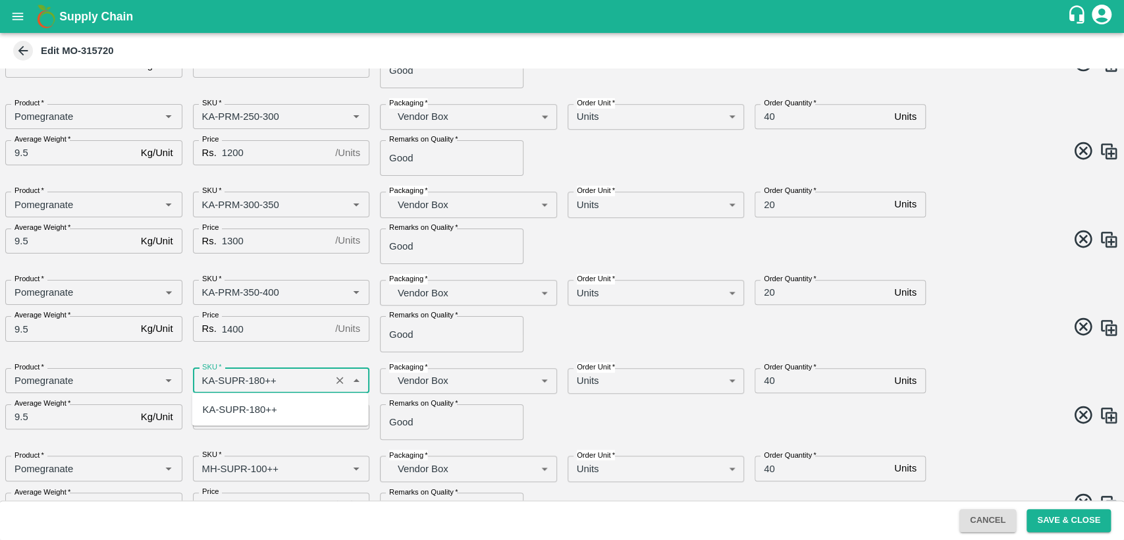
click at [222, 408] on div "KA-SUPR-180++" at bounding box center [240, 409] width 74 height 14
type input "KA-SUPR-180++"
click at [257, 420] on input "Price" at bounding box center [276, 416] width 108 height 25
type input "600"
click at [636, 425] on span at bounding box center [838, 417] width 562 height 26
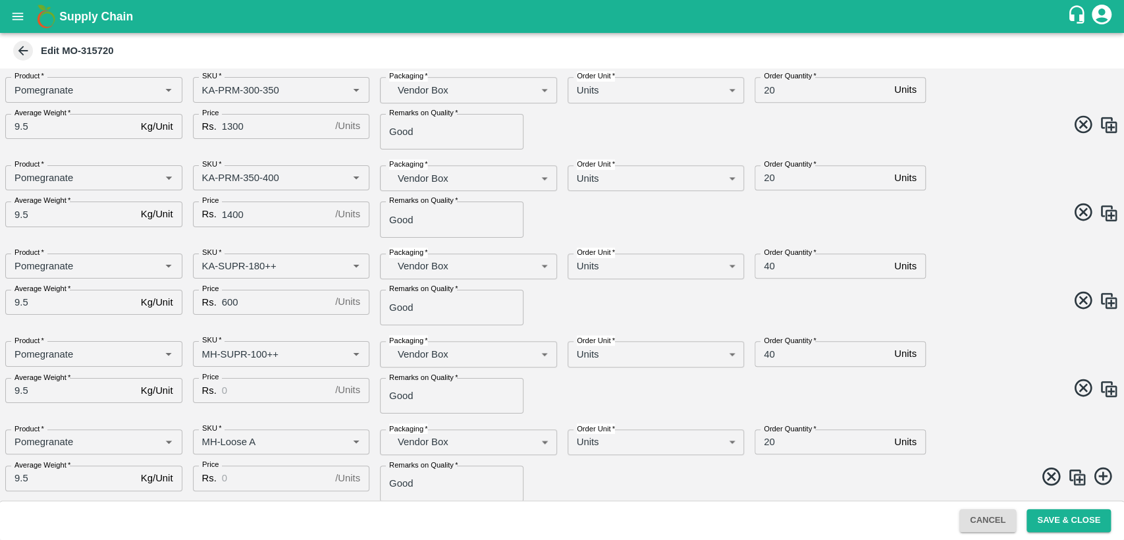
scroll to position [582, 0]
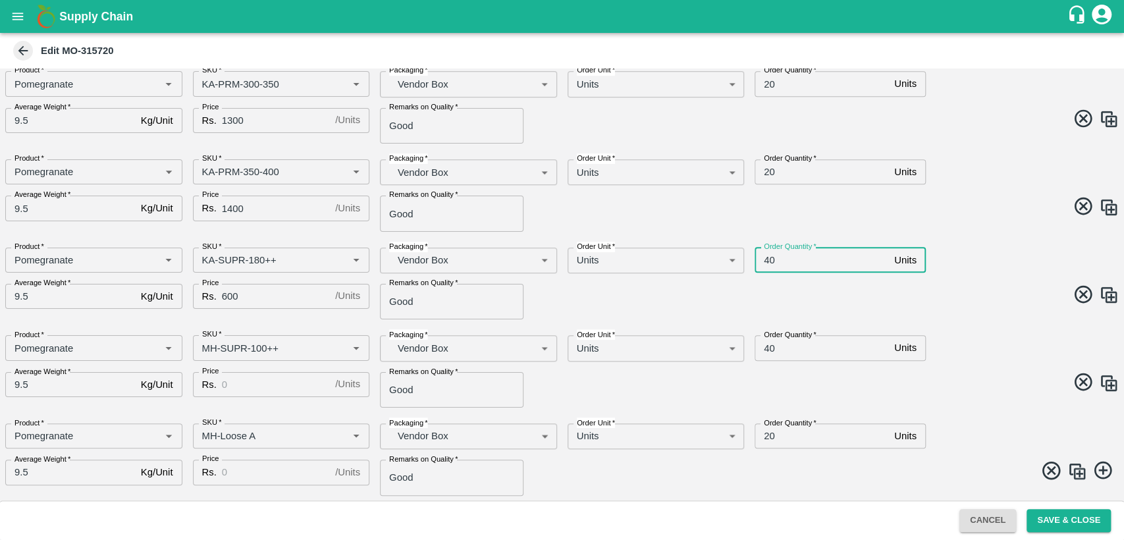
click at [768, 263] on input "40" at bounding box center [822, 260] width 134 height 25
type input "10"
click at [769, 350] on input "40" at bounding box center [822, 347] width 134 height 25
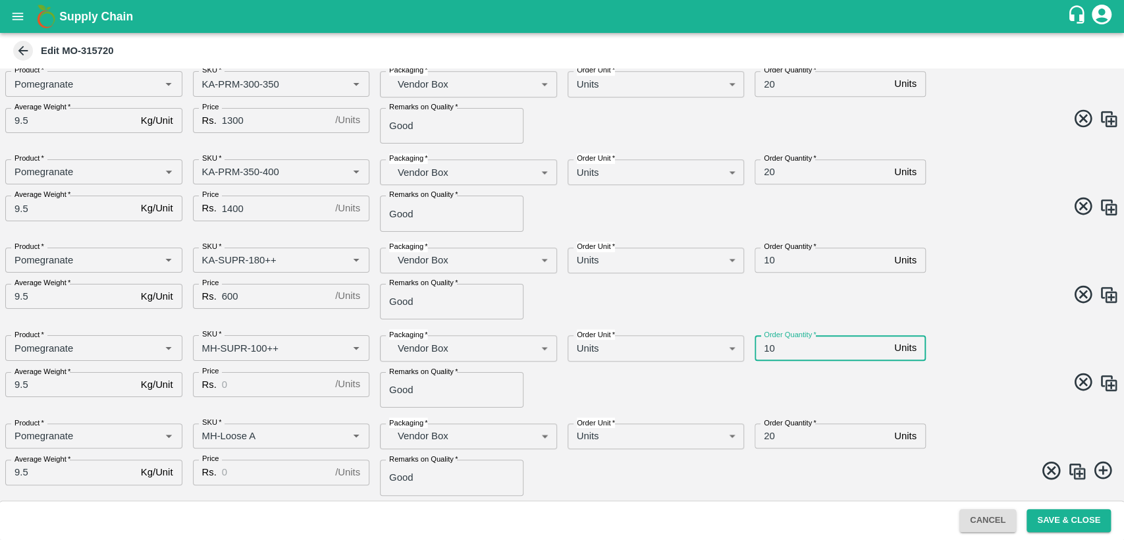
type input "10"
click at [768, 439] on input "20" at bounding box center [822, 435] width 134 height 25
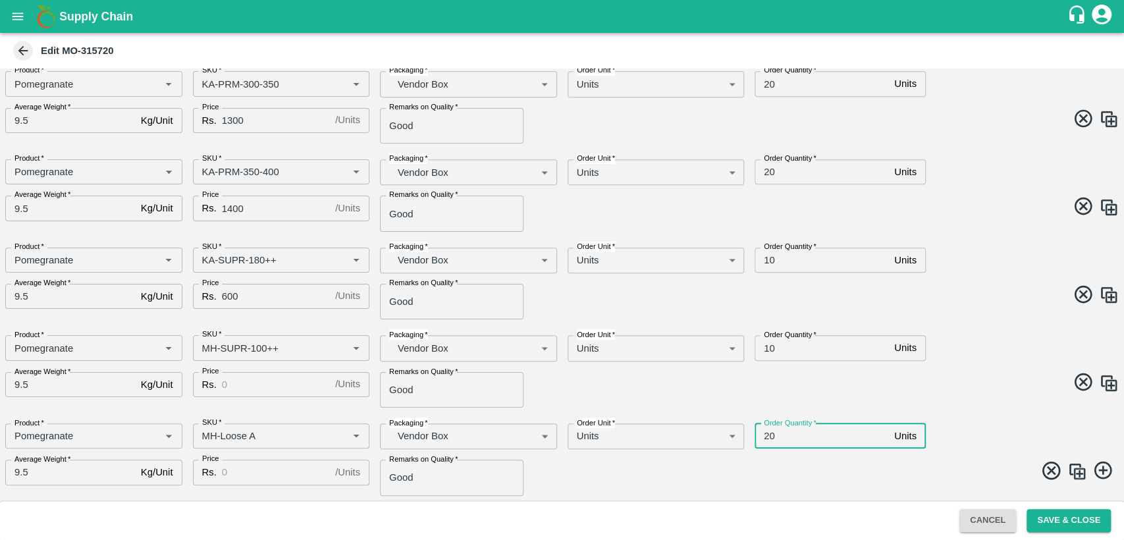
click at [768, 439] on input "20" at bounding box center [822, 435] width 134 height 25
type input "10"
click at [878, 391] on span at bounding box center [838, 384] width 562 height 26
click at [208, 351] on input "SKU   *" at bounding box center [262, 347] width 130 height 17
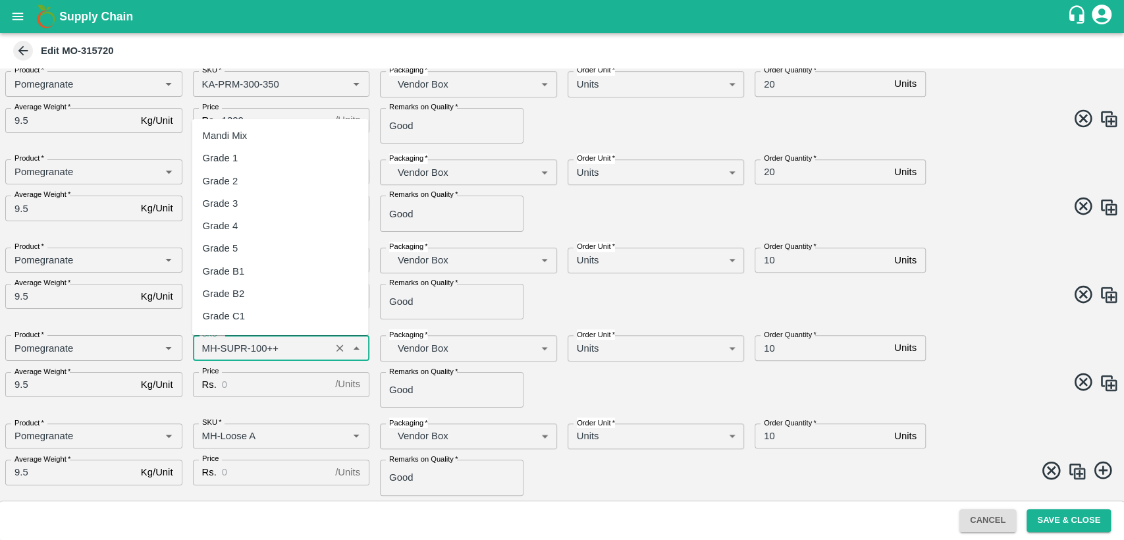
scroll to position [1301, 0]
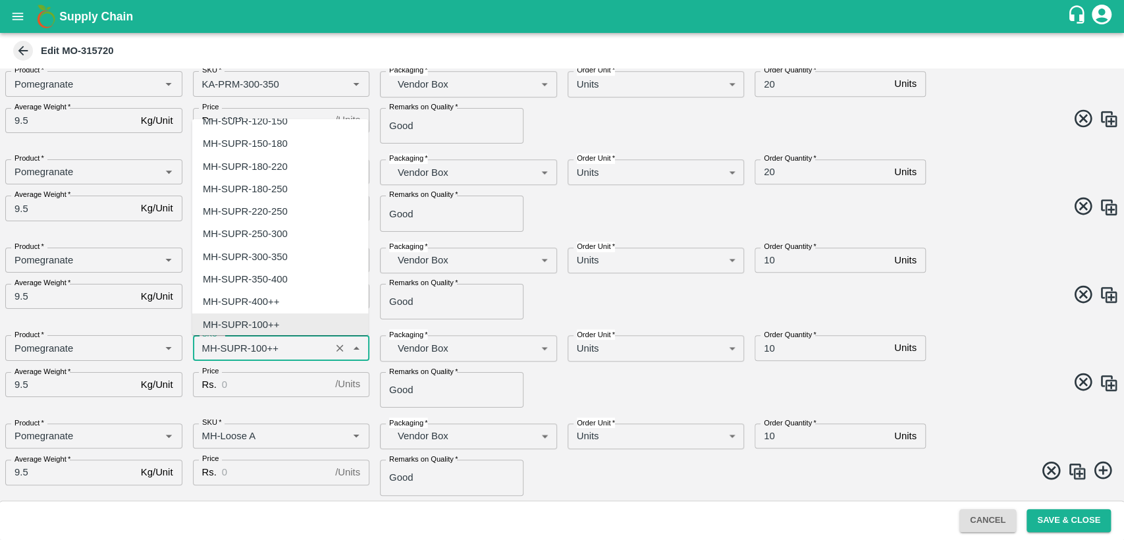
click at [208, 351] on input "SKU   *" at bounding box center [262, 347] width 130 height 17
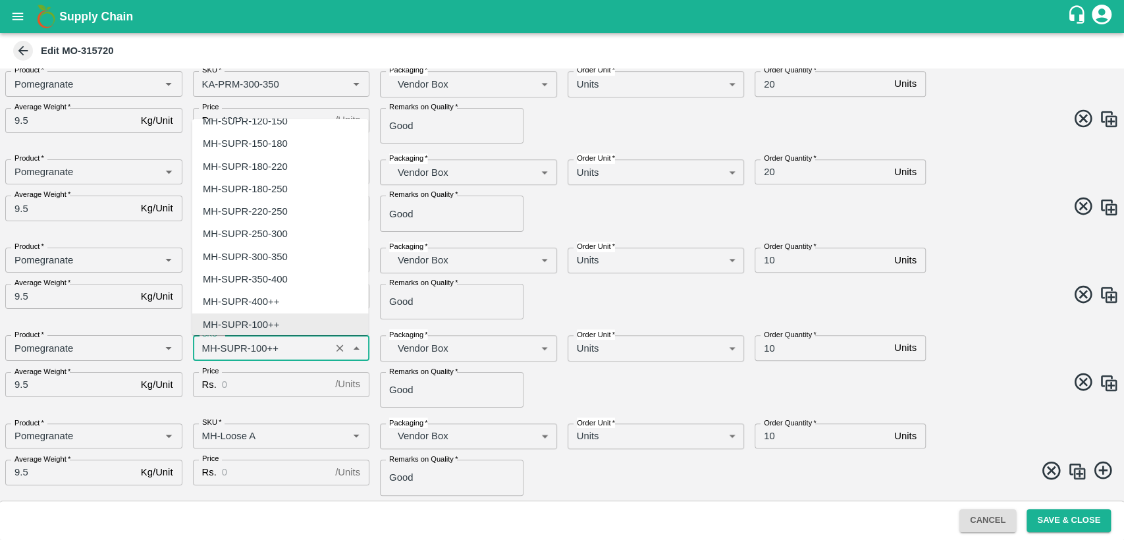
click at [208, 344] on input "SKU   *" at bounding box center [262, 347] width 130 height 17
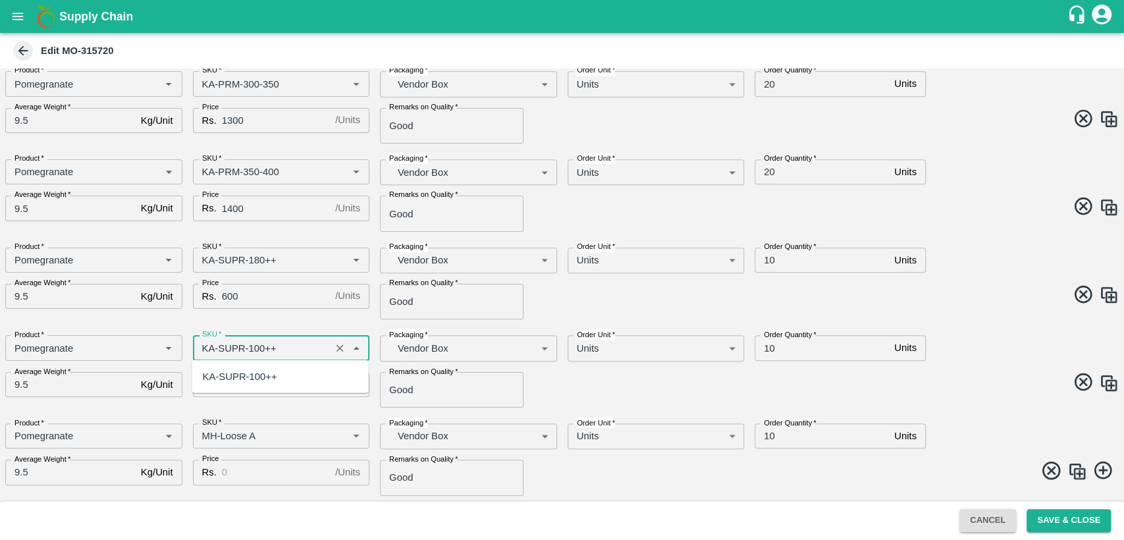
click at [232, 375] on div "KA-SUPR-100++" at bounding box center [240, 376] width 74 height 14
type input "KA-SUPR-100++"
click at [242, 389] on input "Price" at bounding box center [276, 384] width 108 height 25
type input "500"
click at [205, 439] on input "SKU   *" at bounding box center [262, 435] width 130 height 17
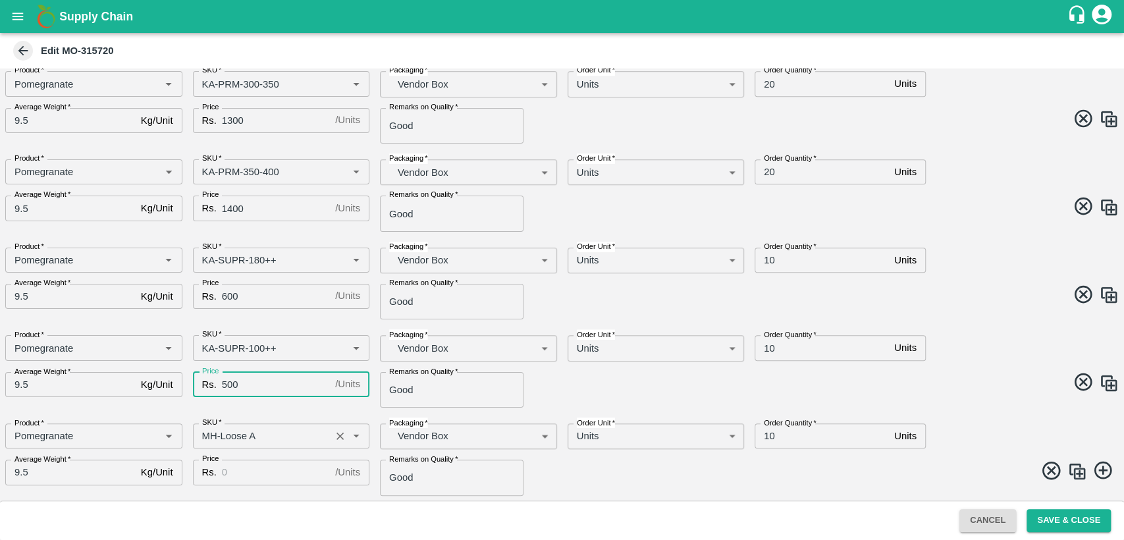
click at [205, 439] on input "SKU   *" at bounding box center [262, 435] width 130 height 17
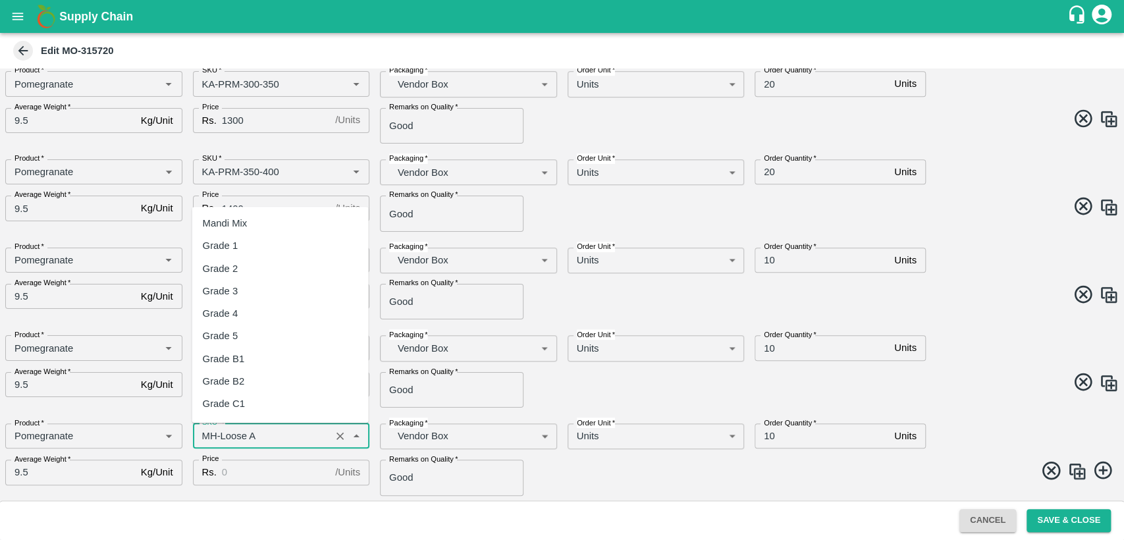
scroll to position [8597, 0]
click at [205, 439] on input "SKU   *" at bounding box center [262, 435] width 130 height 17
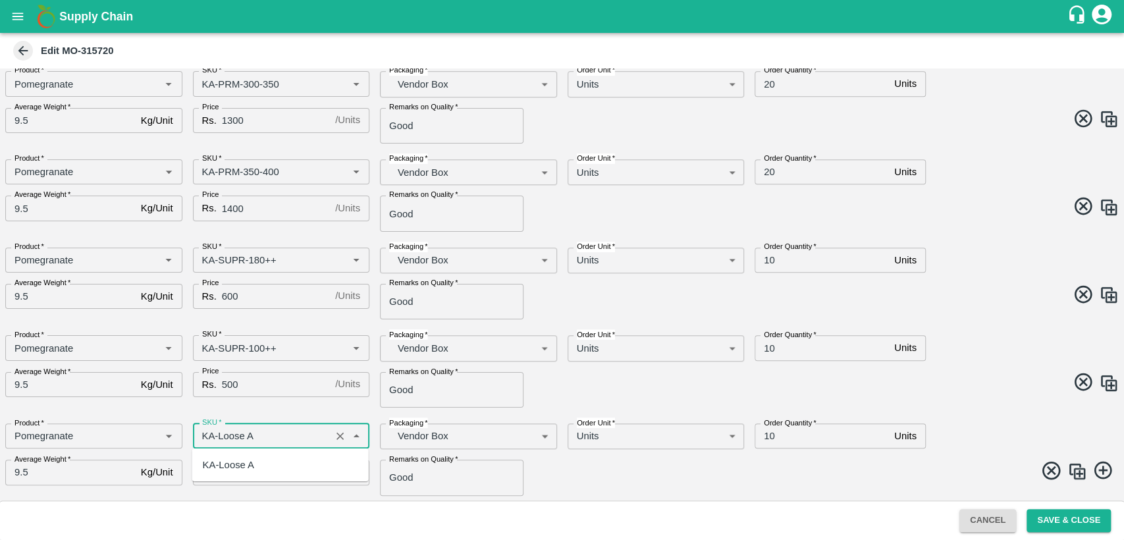
click at [223, 464] on div "KA-Loose A" at bounding box center [228, 465] width 51 height 14
type input "KA-Loose A"
click at [233, 476] on input "Price" at bounding box center [276, 472] width 108 height 25
type input "400"
click at [711, 468] on span at bounding box center [838, 473] width 562 height 26
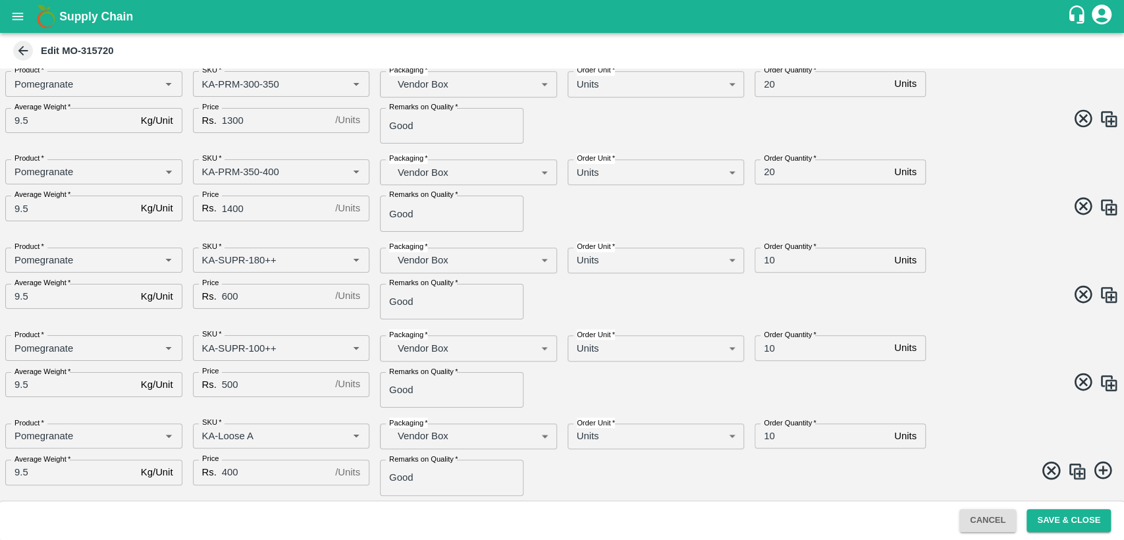
click at [1080, 474] on img at bounding box center [1078, 472] width 20 height 20
click at [1075, 474] on img at bounding box center [1078, 472] width 20 height 20
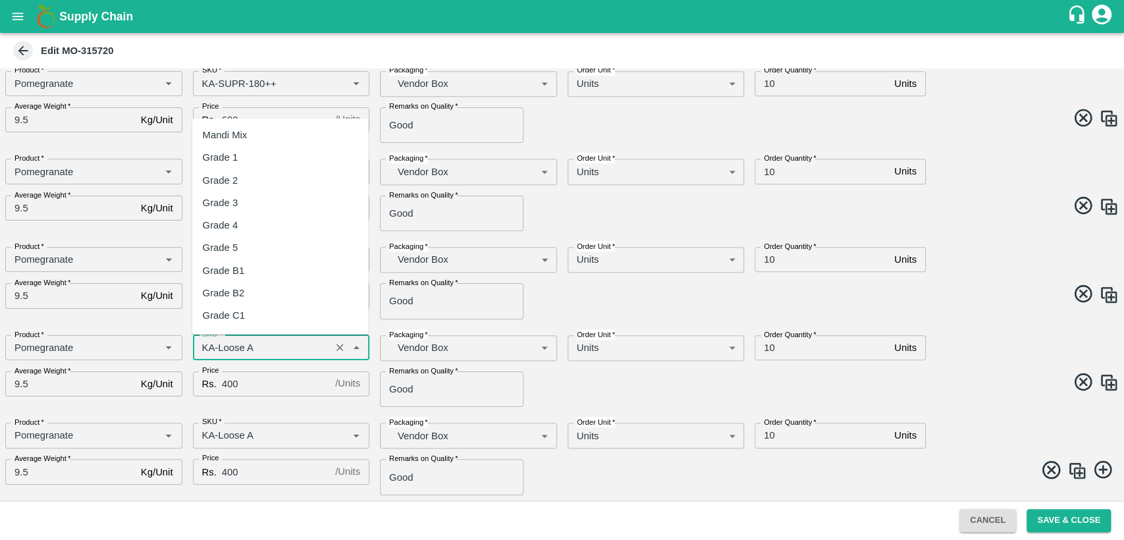
click at [302, 344] on input "SKU   *" at bounding box center [262, 347] width 130 height 17
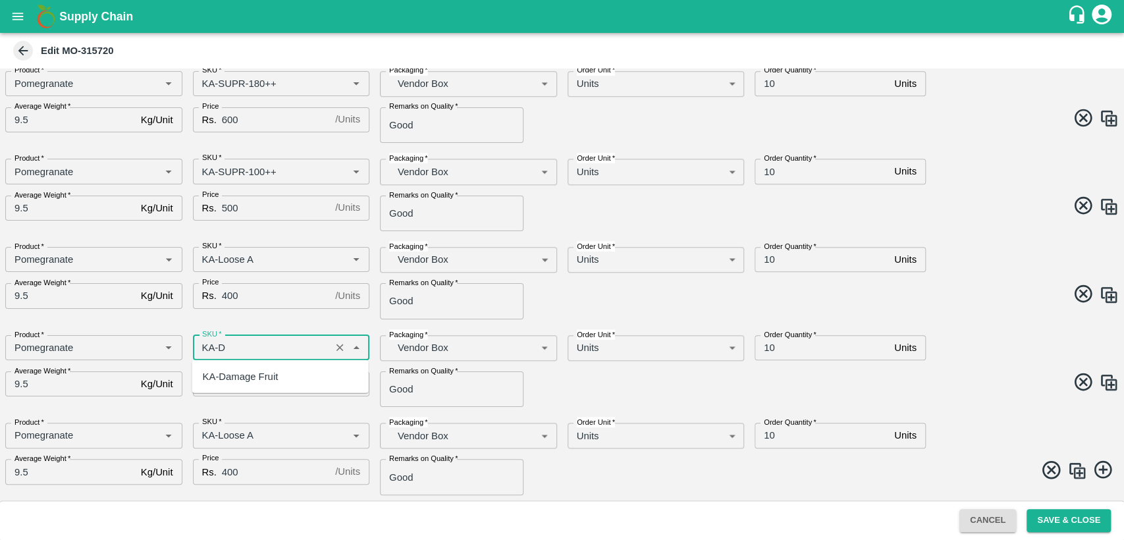
scroll to position [0, 0]
type input "KA-Damage Fruit"
click at [271, 441] on input "SKU   *" at bounding box center [262, 435] width 130 height 17
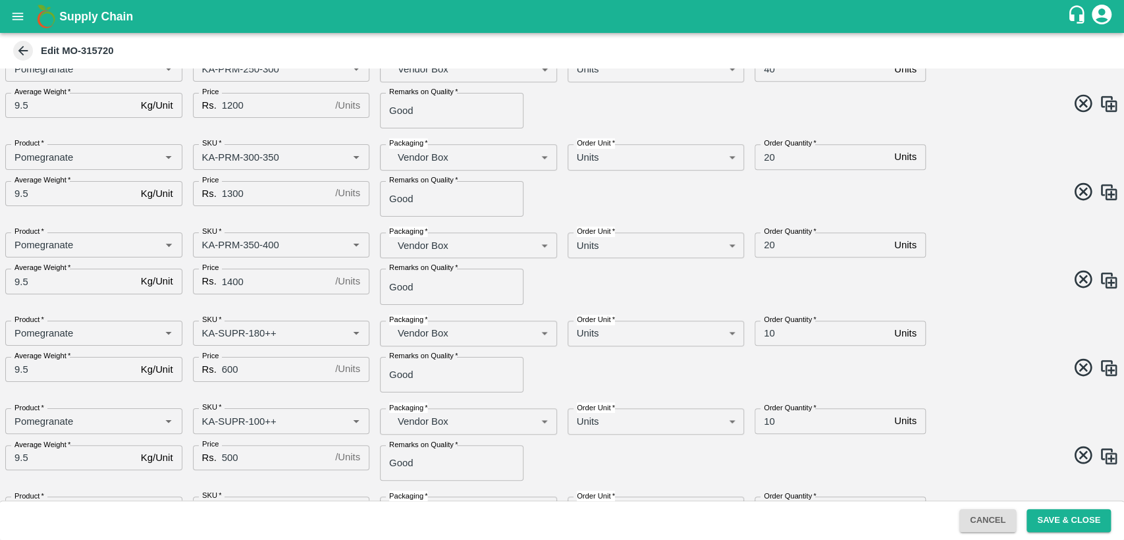
scroll to position [509, 0]
type input "KA-Green"
click at [769, 331] on input "10" at bounding box center [822, 332] width 134 height 25
type input "20"
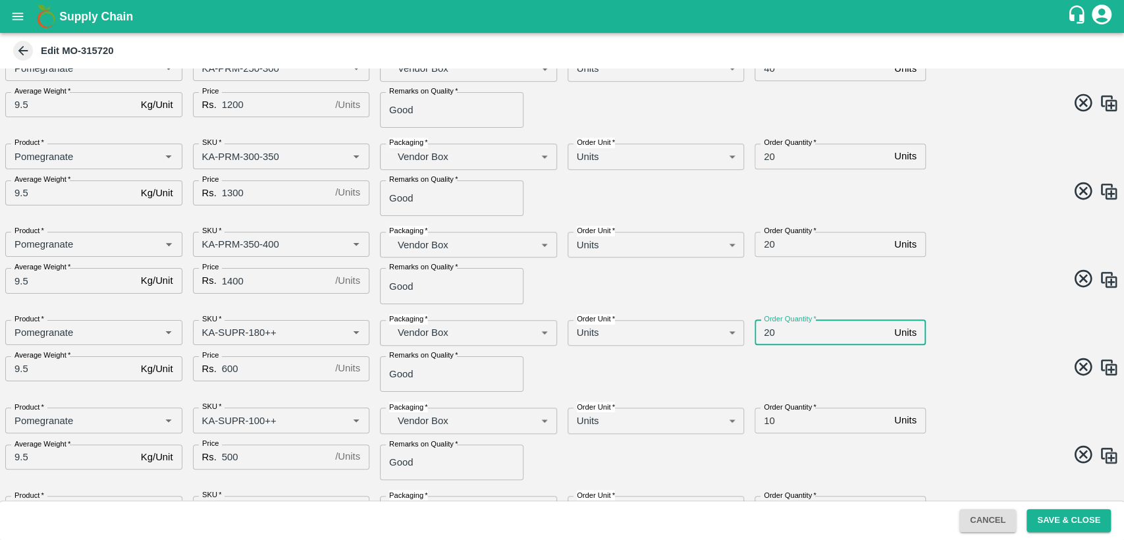
click at [972, 285] on span at bounding box center [838, 281] width 562 height 26
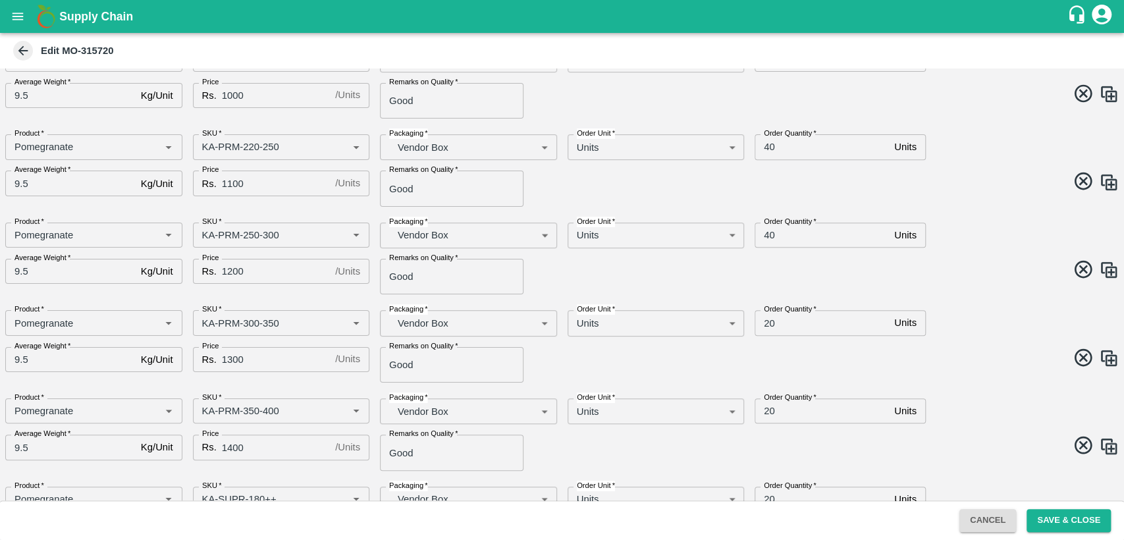
scroll to position [347, 0]
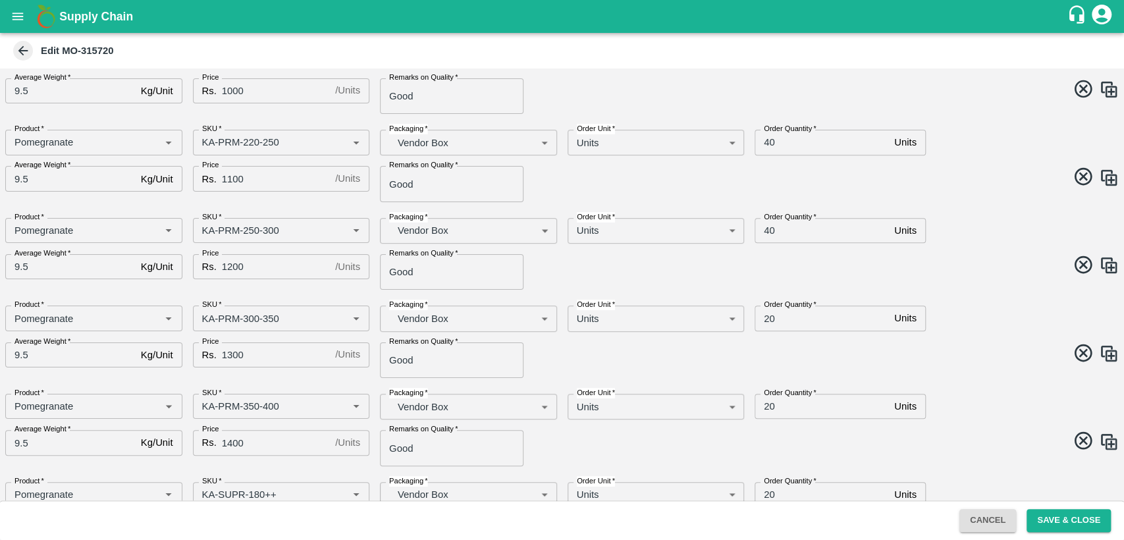
click at [972, 285] on div "Product   * Product   * SKU   * SKU   * Packaging   * Vendor Box BOM/276 Packag…" at bounding box center [557, 248] width 1124 height 83
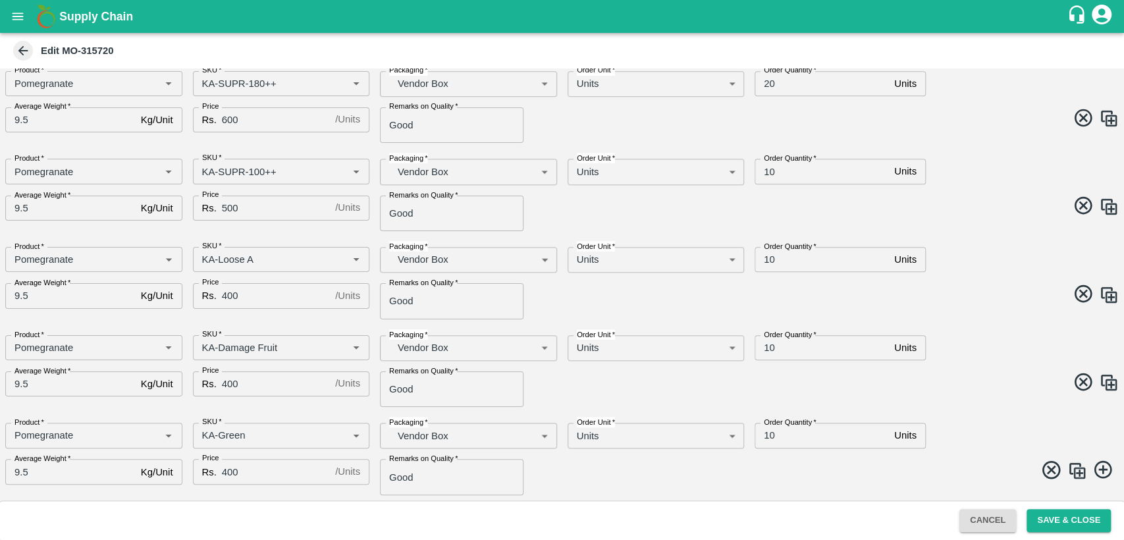
scroll to position [0, 0]
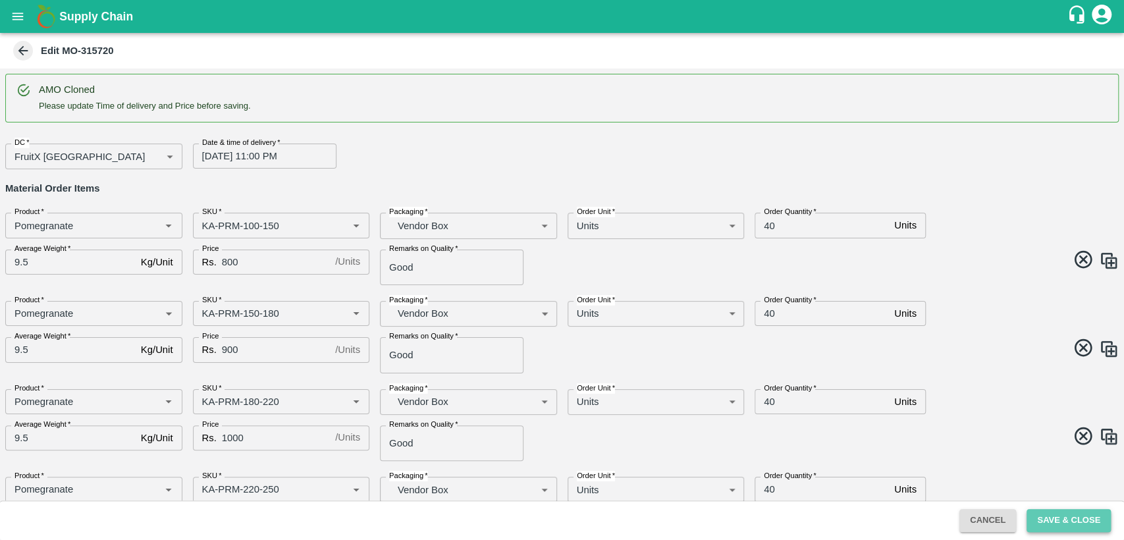
click at [1089, 520] on button "Save & Close" at bounding box center [1069, 520] width 84 height 23
